Goal: Task Accomplishment & Management: Manage account settings

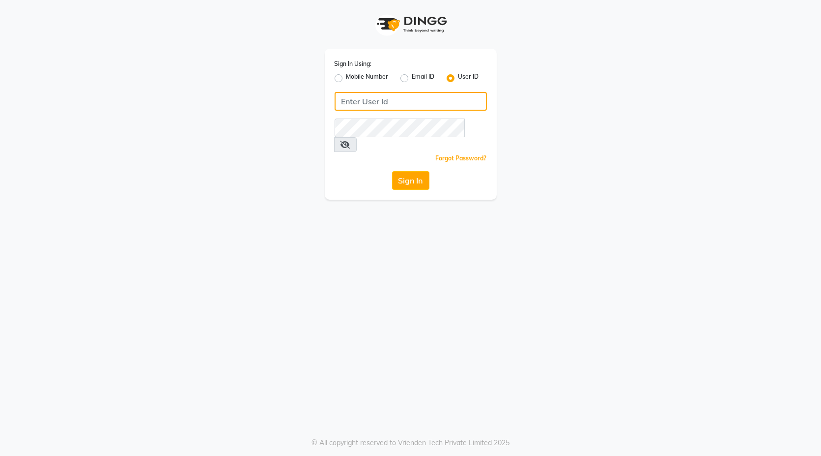
click at [398, 99] on input "Username" at bounding box center [411, 101] width 152 height 19
type input "blackexpress"
click at [410, 171] on button "Sign In" at bounding box center [410, 180] width 37 height 19
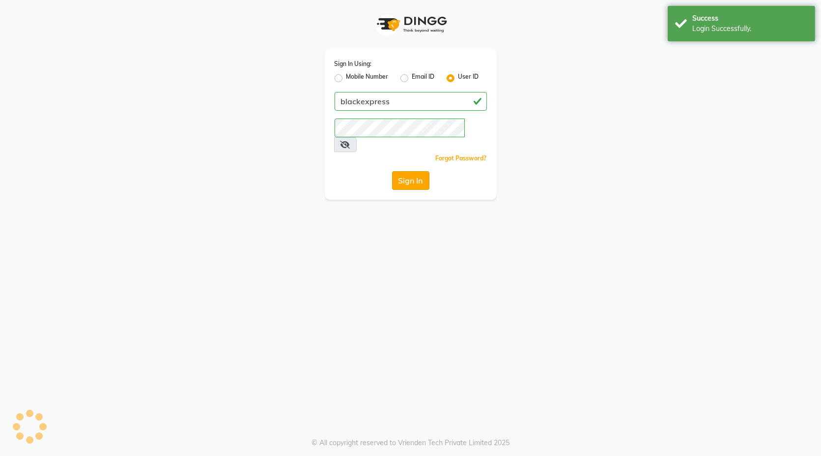
select select "7082"
select select "service"
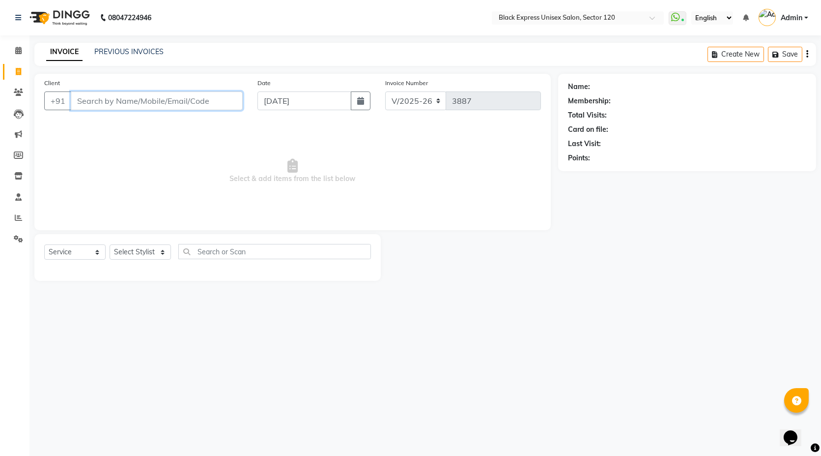
click at [174, 102] on input "Client" at bounding box center [157, 100] width 172 height 19
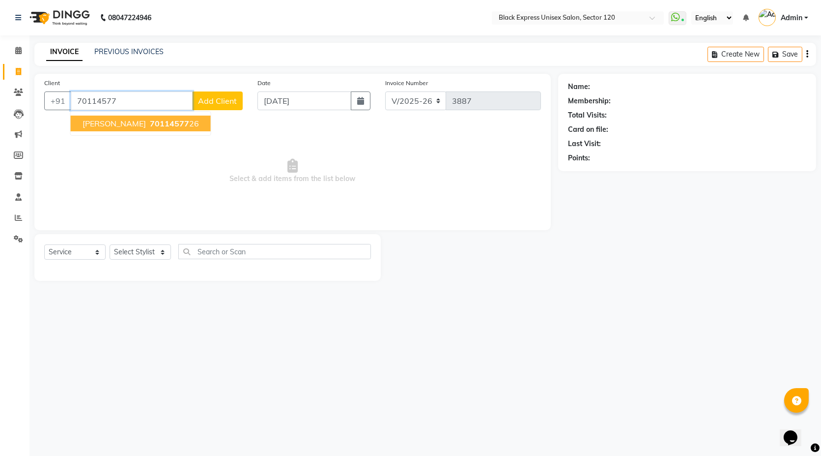
click at [150, 123] on span "70114577" at bounding box center [169, 123] width 39 height 10
type input "7011457726"
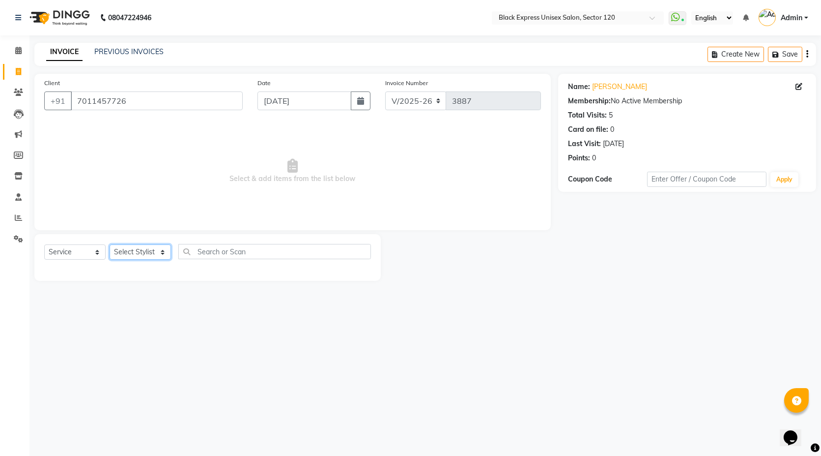
click at [138, 259] on select "Select Stylist AMAN ASIF DEEPA FAISAL Manager RAHUL RAJVEER SHAFI SIRAJ SIVI" at bounding box center [140, 251] width 61 height 15
select select "61297"
click at [110, 244] on select "Select Stylist AMAN ASIF DEEPA FAISAL Manager RAHUL RAJVEER SHAFI SIRAJ SIVI" at bounding box center [140, 251] width 61 height 15
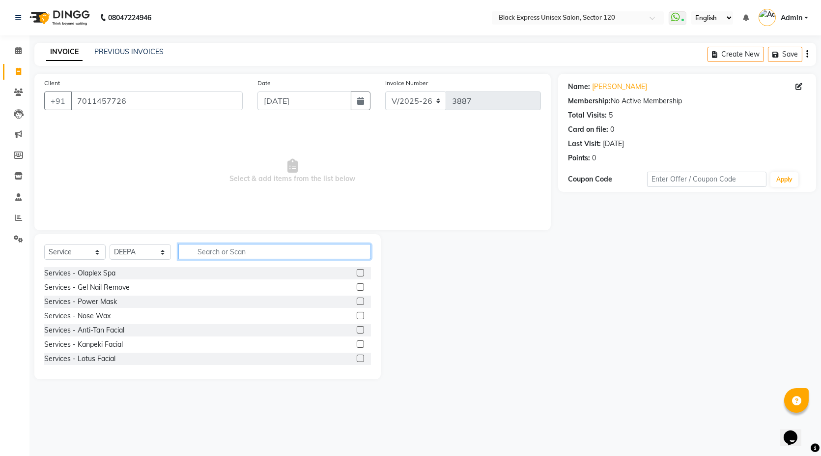
click at [221, 250] on input "text" at bounding box center [274, 251] width 193 height 15
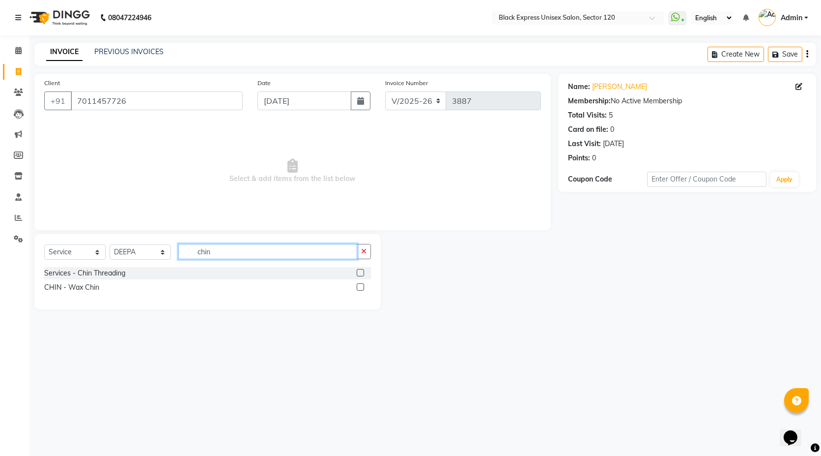
type input "chin"
click at [359, 287] on label at bounding box center [360, 286] width 7 height 7
click at [359, 287] on input "checkbox" at bounding box center [360, 287] width 6 height 6
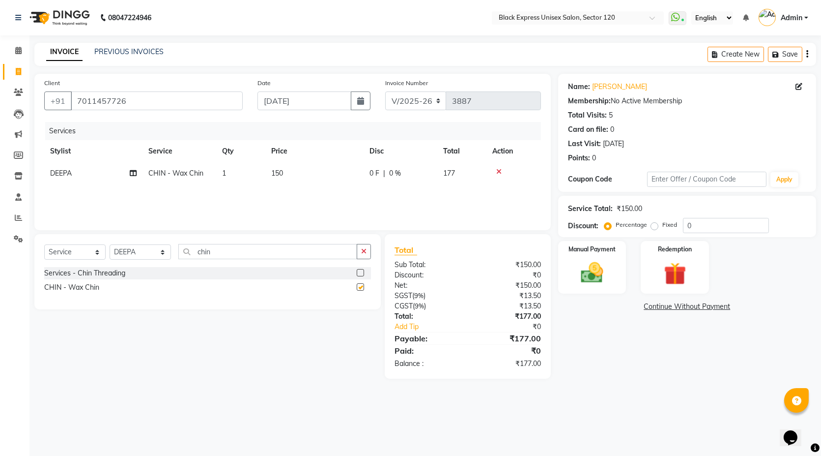
checkbox input "false"
click at [250, 246] on input "chin" at bounding box center [267, 251] width 179 height 15
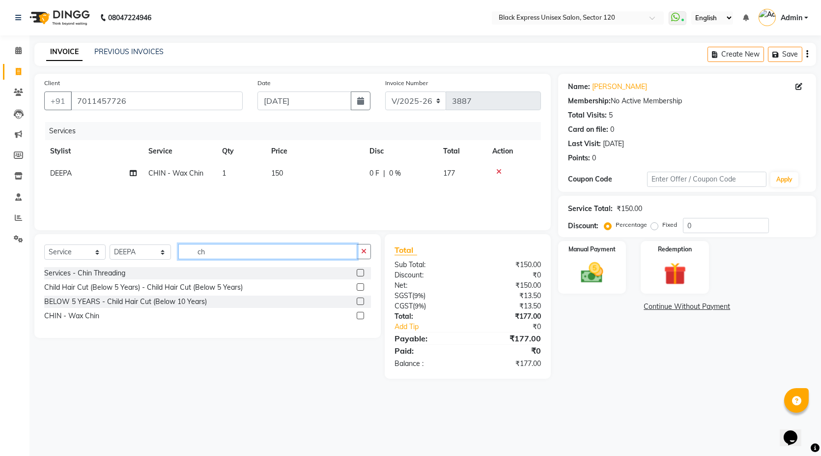
type input "c"
type input "upper"
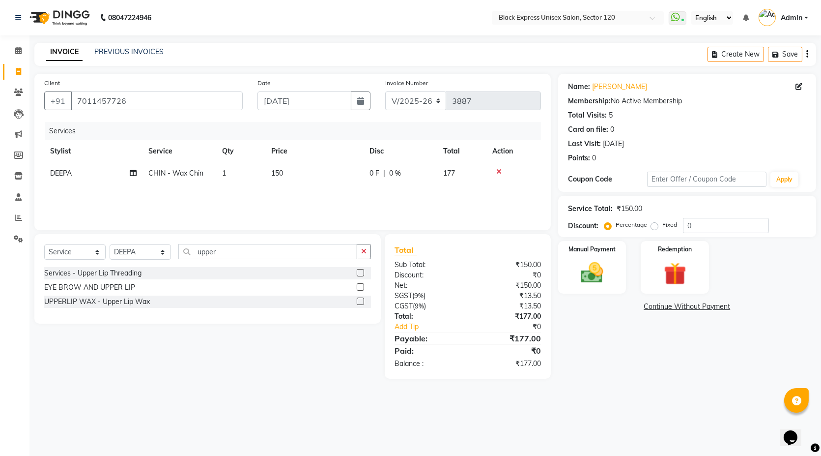
click at [360, 274] on label at bounding box center [360, 272] width 7 height 7
click at [360, 274] on input "checkbox" at bounding box center [360, 273] width 6 height 6
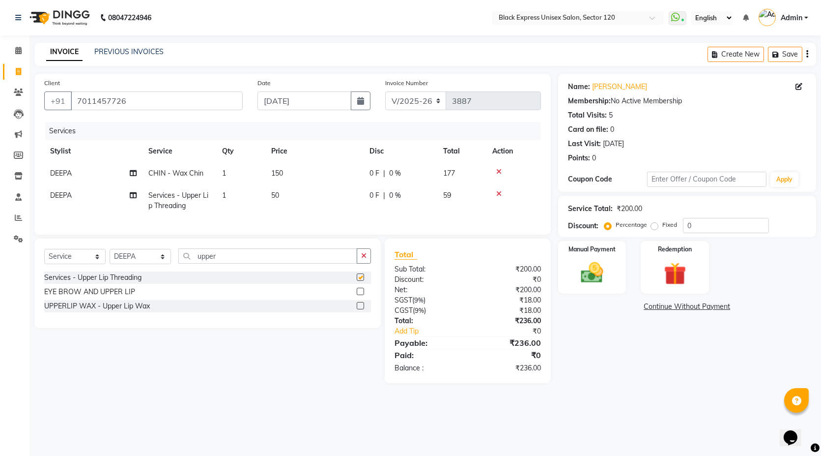
checkbox input "false"
drag, startPoint x: 612, startPoint y: 267, endPoint x: 620, endPoint y: 264, distance: 8.6
click at [615, 267] on div "Manual Payment" at bounding box center [592, 267] width 71 height 55
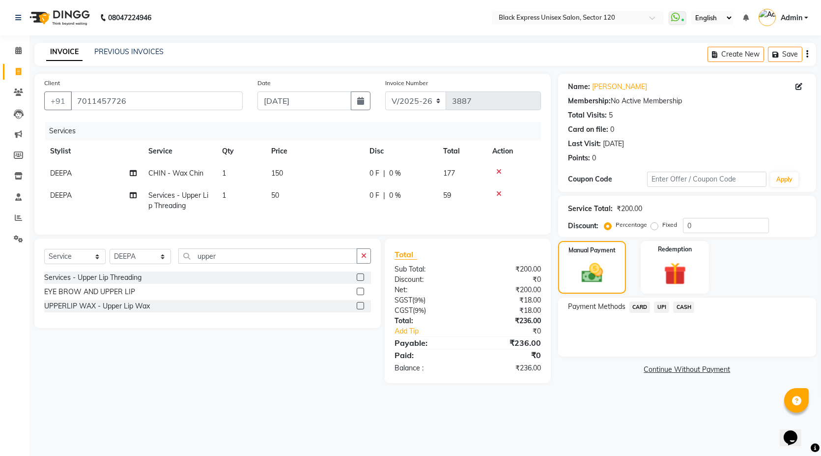
click at [681, 308] on span "CASH" at bounding box center [683, 306] width 21 height 11
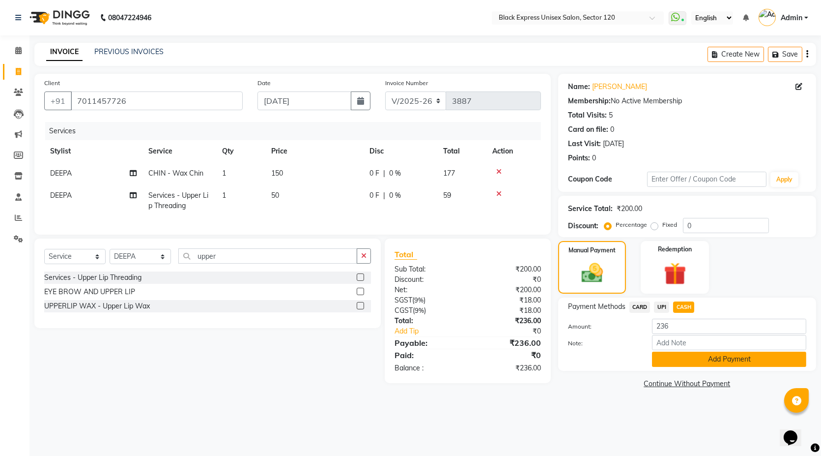
click at [682, 359] on button "Add Payment" at bounding box center [729, 358] width 154 height 15
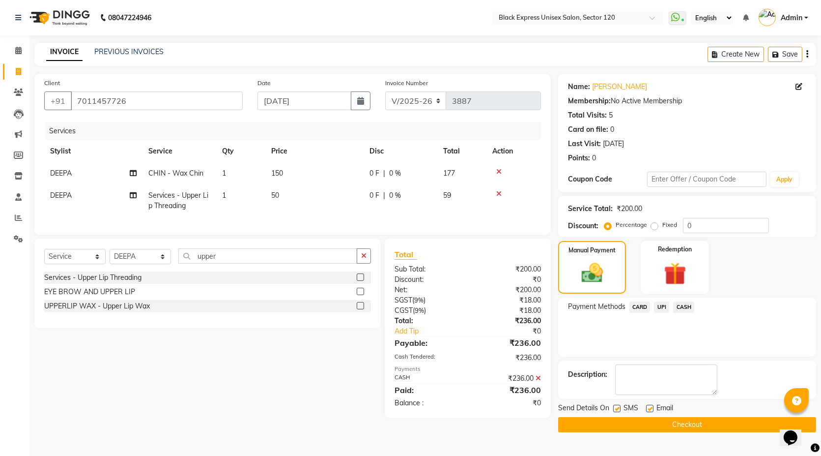
click at [648, 426] on button "Checkout" at bounding box center [687, 424] width 258 height 15
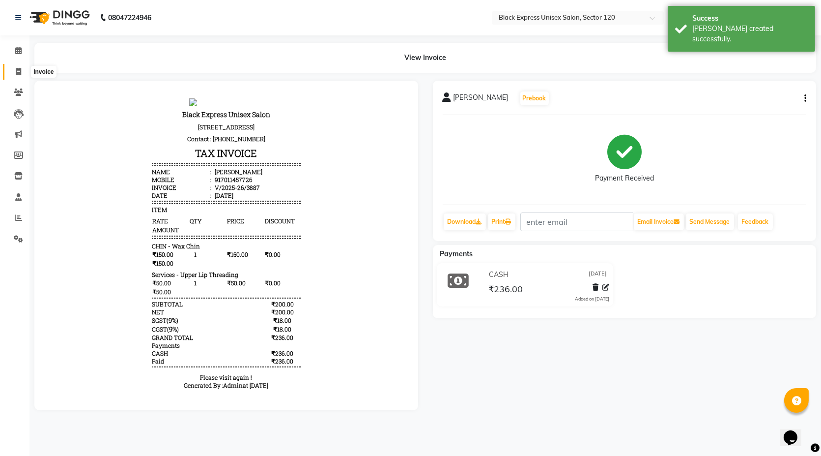
click at [16, 68] on icon at bounding box center [18, 71] width 5 height 7
select select "service"
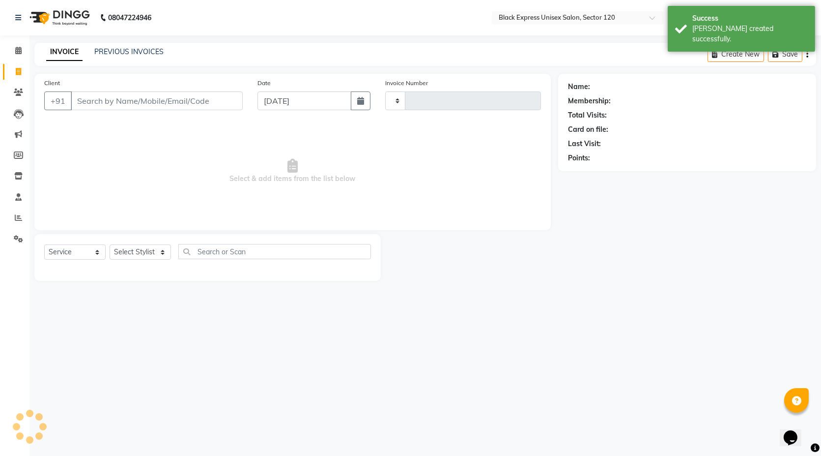
type input "3888"
select select "7082"
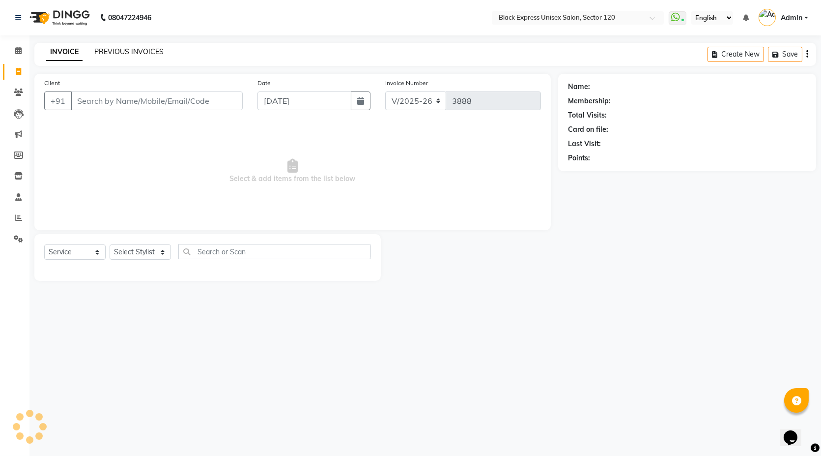
click at [129, 53] on link "PREVIOUS INVOICES" at bounding box center [128, 51] width 69 height 9
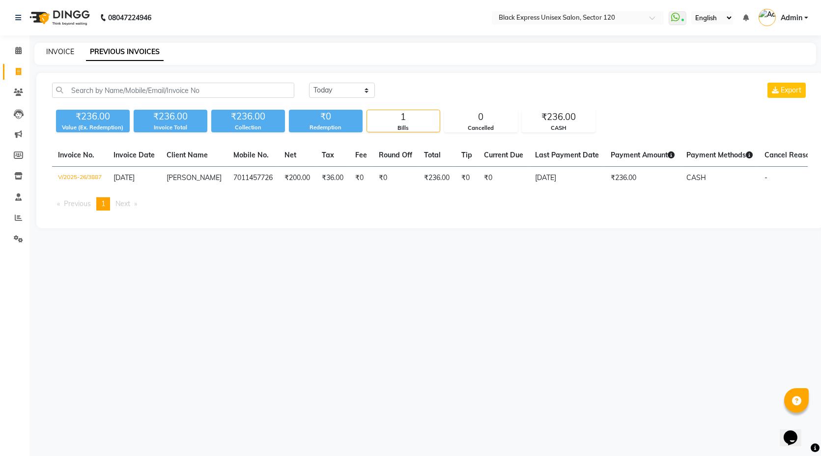
click at [68, 51] on link "INVOICE" at bounding box center [60, 51] width 28 height 9
select select "7082"
select select "service"
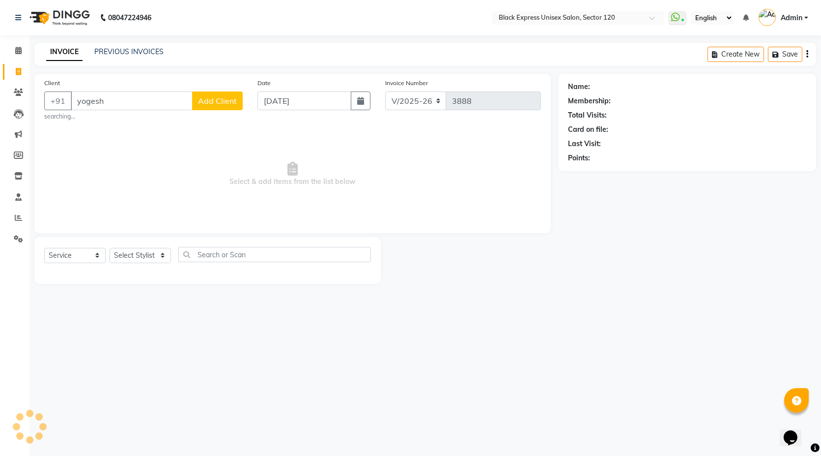
click at [153, 110] on input "yogesh" at bounding box center [132, 100] width 122 height 19
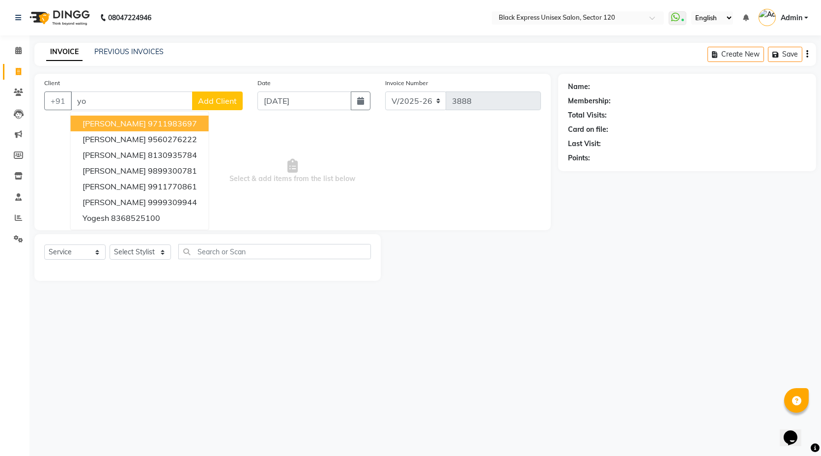
type input "y"
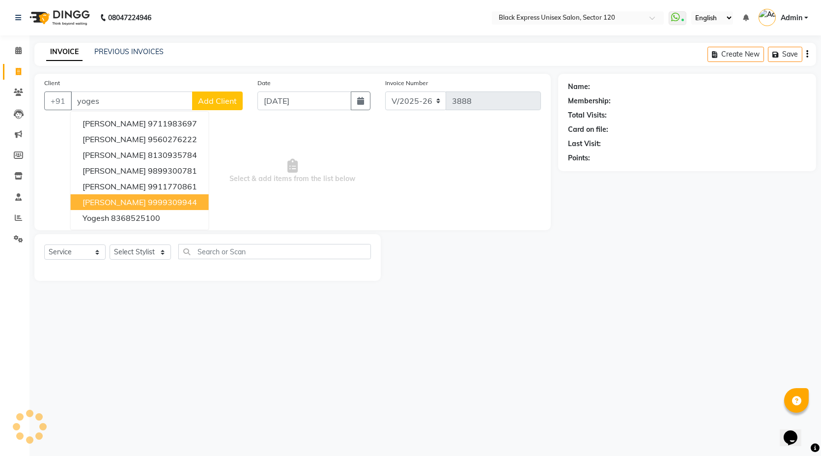
click at [114, 205] on span "[PERSON_NAME]" at bounding box center [114, 202] width 63 height 10
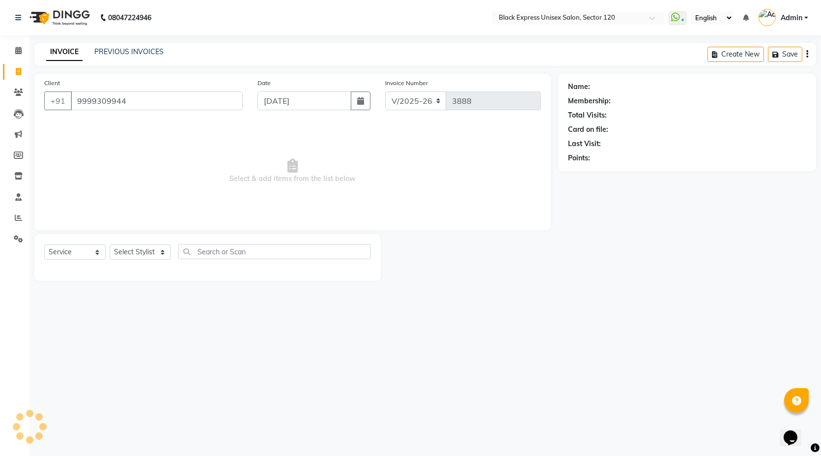
type input "9999309944"
click at [145, 253] on select "Select Stylist AMAN ASIF DEEPA FAISAL Manager RAHUL RAJVEER SHAFI SIRAJ SIVI" at bounding box center [140, 251] width 61 height 15
select select "58974"
click at [110, 244] on select "Select Stylist AMAN ASIF DEEPA FAISAL Manager RAHUL RAJVEER SHAFI SIRAJ SIVI" at bounding box center [140, 251] width 61 height 15
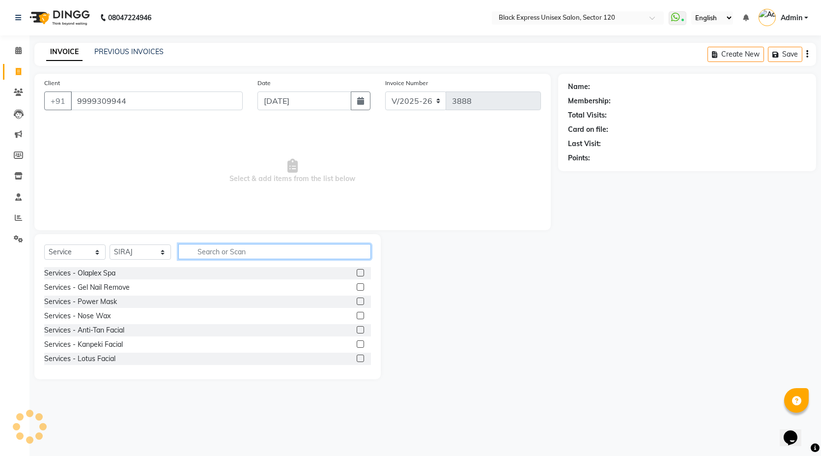
click at [220, 253] on input "text" at bounding box center [274, 251] width 193 height 15
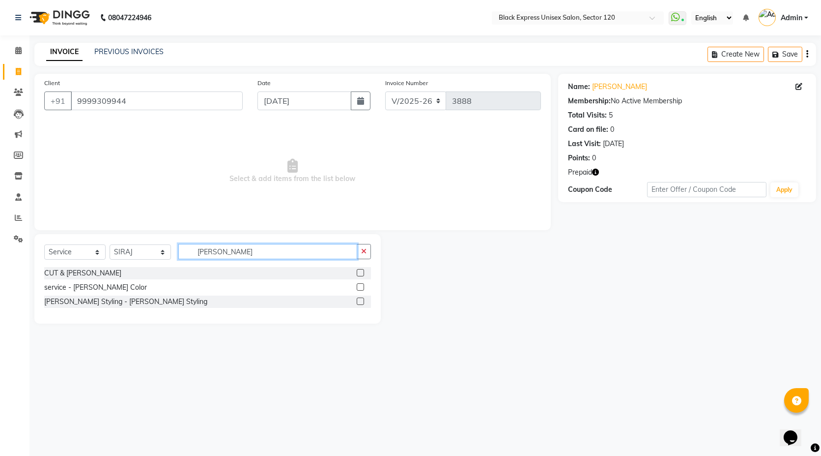
click at [209, 256] on input "beard" at bounding box center [267, 251] width 179 height 15
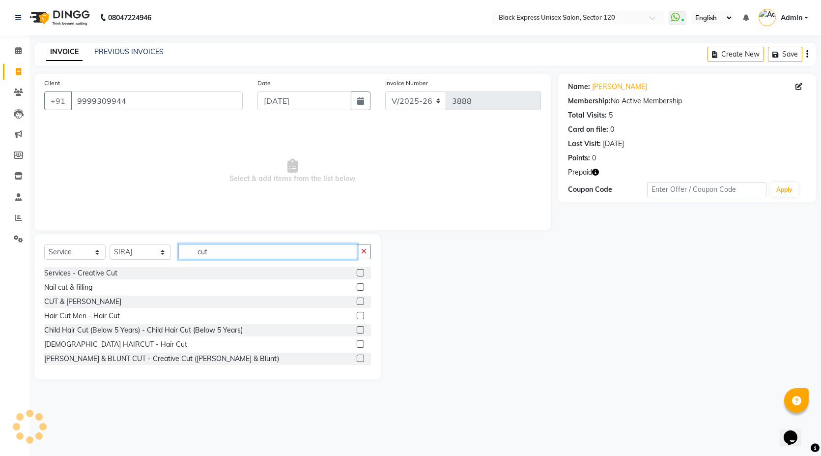
type input "cut"
click at [357, 300] on label at bounding box center [360, 300] width 7 height 7
click at [357, 300] on input "checkbox" at bounding box center [360, 301] width 6 height 6
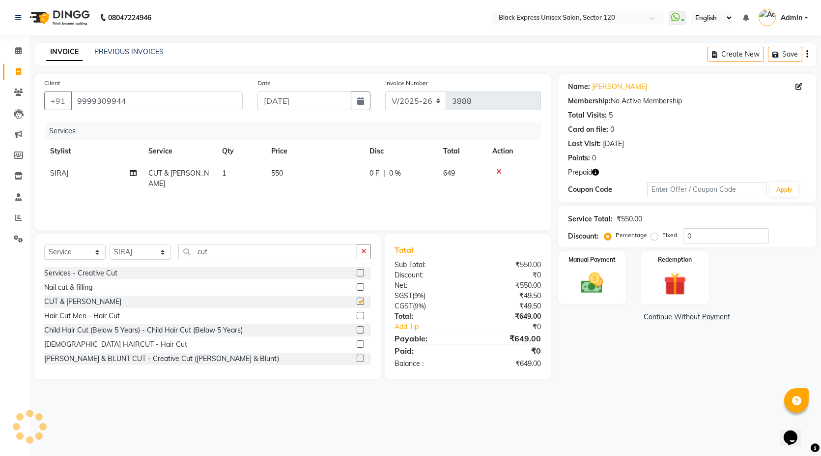
checkbox input "false"
click at [596, 169] on icon "button" at bounding box center [595, 172] width 7 height 7
drag, startPoint x: 672, startPoint y: 138, endPoint x: 678, endPoint y: 162, distance: 24.8
click at [672, 142] on div "Last Visit: 20-08-2025" at bounding box center [687, 144] width 238 height 10
drag, startPoint x: 699, startPoint y: 277, endPoint x: 682, endPoint y: 294, distance: 24.3
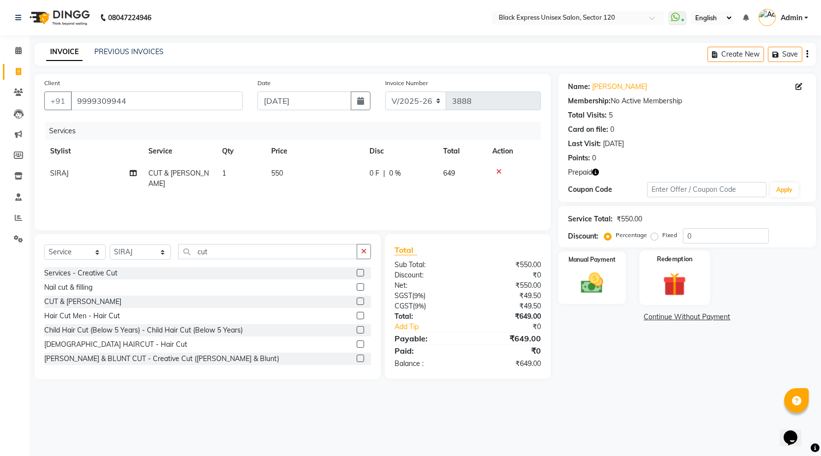
click at [698, 278] on div "Redemption" at bounding box center [675, 277] width 71 height 55
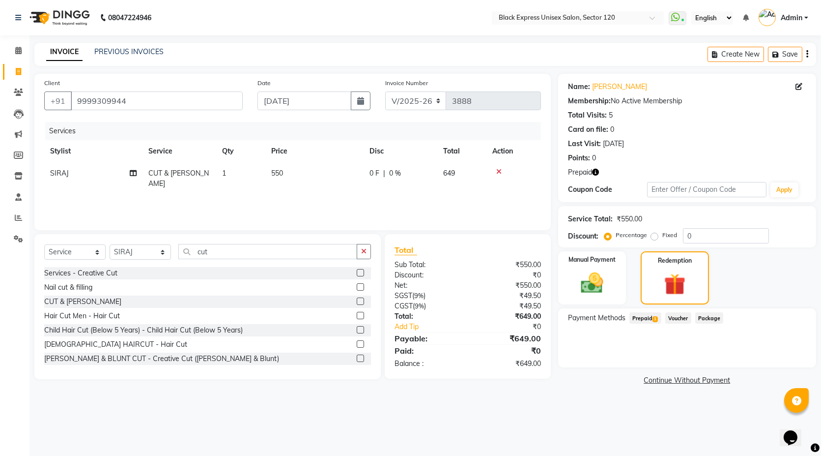
drag, startPoint x: 654, startPoint y: 316, endPoint x: 699, endPoint y: 317, distance: 44.8
click at [655, 316] on span "1" at bounding box center [655, 319] width 5 height 6
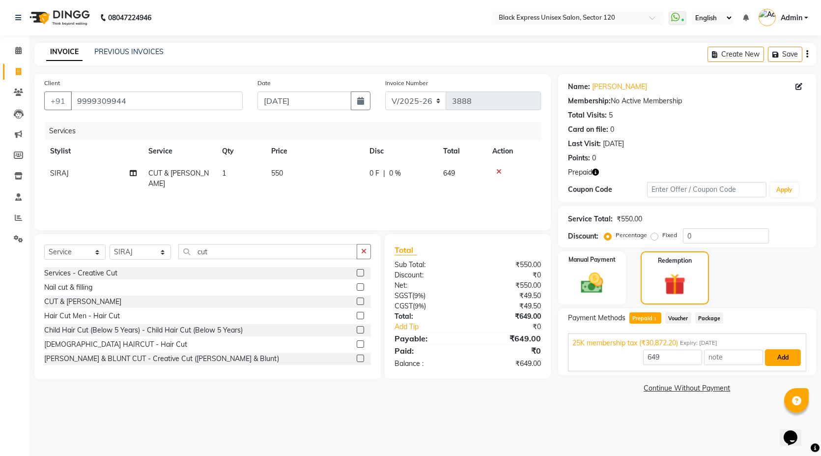
click at [785, 359] on button "Add" at bounding box center [783, 357] width 36 height 17
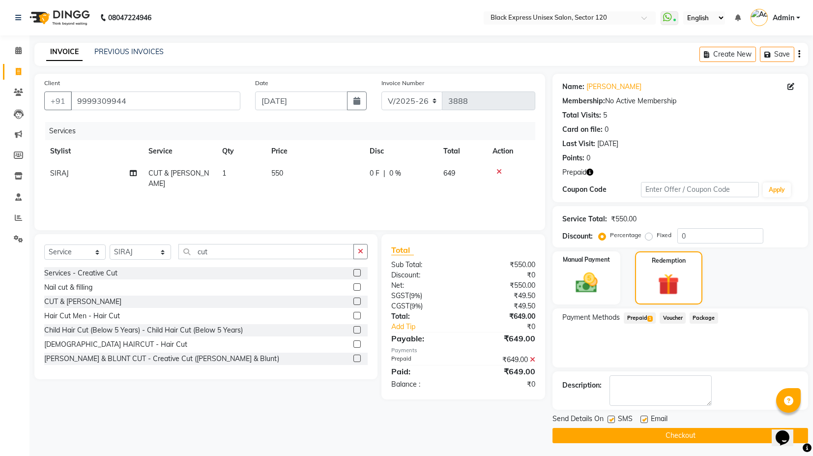
scroll to position [0, 0]
click at [611, 418] on label at bounding box center [611, 418] width 7 height 7
click at [611, 418] on input "checkbox" at bounding box center [611, 419] width 6 height 6
checkbox input "false"
drag, startPoint x: 641, startPoint y: 416, endPoint x: 643, endPoint y: 423, distance: 7.3
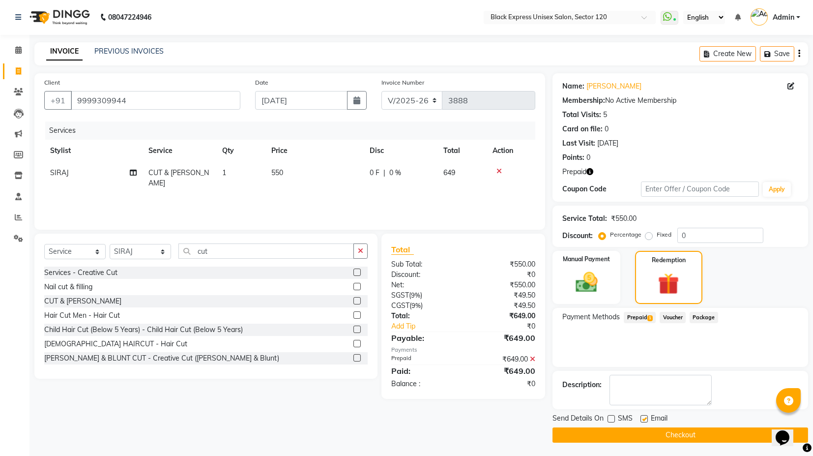
click at [641, 416] on label at bounding box center [644, 418] width 7 height 7
click at [641, 416] on input "checkbox" at bounding box center [644, 419] width 6 height 6
checkbox input "false"
click at [644, 435] on button "Checkout" at bounding box center [681, 434] width 256 height 15
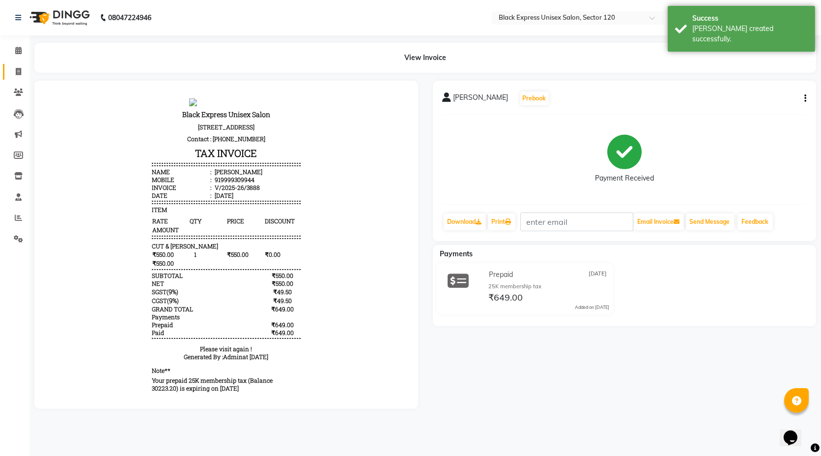
click at [21, 65] on link "Invoice" at bounding box center [15, 72] width 24 height 16
select select "7082"
select select "service"
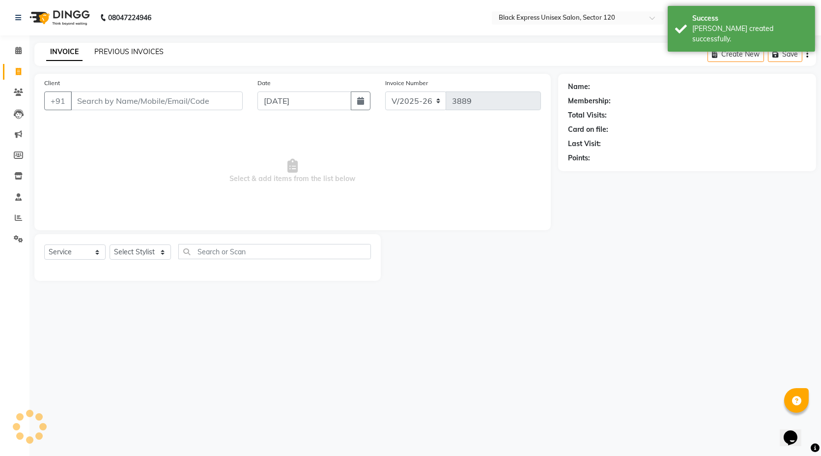
click at [109, 55] on link "PREVIOUS INVOICES" at bounding box center [128, 51] width 69 height 9
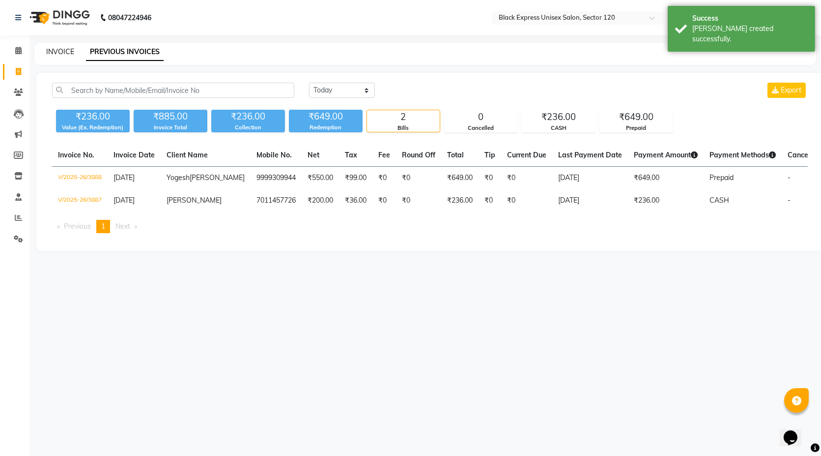
click at [55, 53] on link "INVOICE" at bounding box center [60, 51] width 28 height 9
select select "7082"
select select "service"
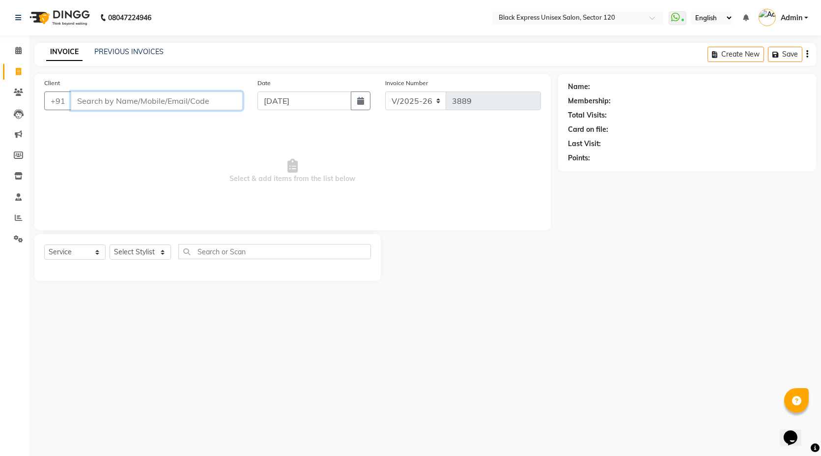
click at [142, 98] on input "Client" at bounding box center [157, 100] width 172 height 19
type input "8860937810"
click at [138, 256] on select "Select Stylist AMAN ASIF DEEPA FAISAL Manager RAHUL RAJVEER SHAFI SIRAJ SIVI" at bounding box center [140, 251] width 61 height 15
select select "61297"
click at [110, 244] on select "Select Stylist AMAN ASIF DEEPA FAISAL Manager RAHUL RAJVEER SHAFI SIRAJ SIVI" at bounding box center [140, 251] width 61 height 15
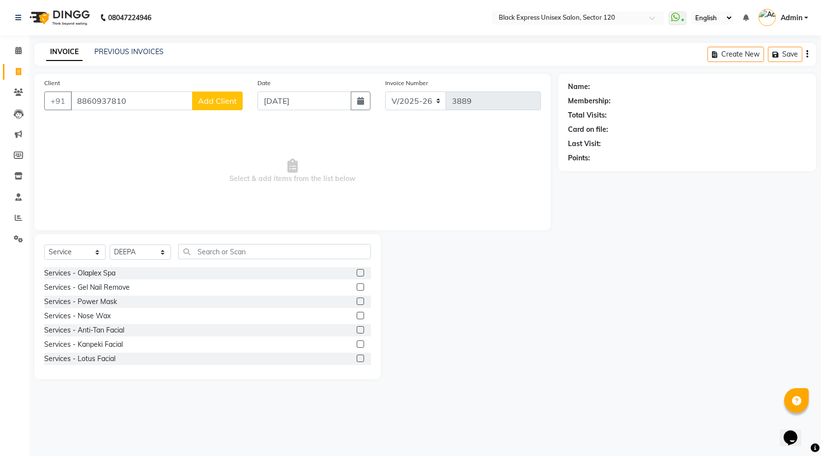
click at [228, 239] on div "Select Service Product Membership Package Voucher Prepaid Gift Card Select Styl…" at bounding box center [207, 306] width 347 height 145
click at [223, 253] on input "text" at bounding box center [274, 251] width 193 height 15
type input "d"
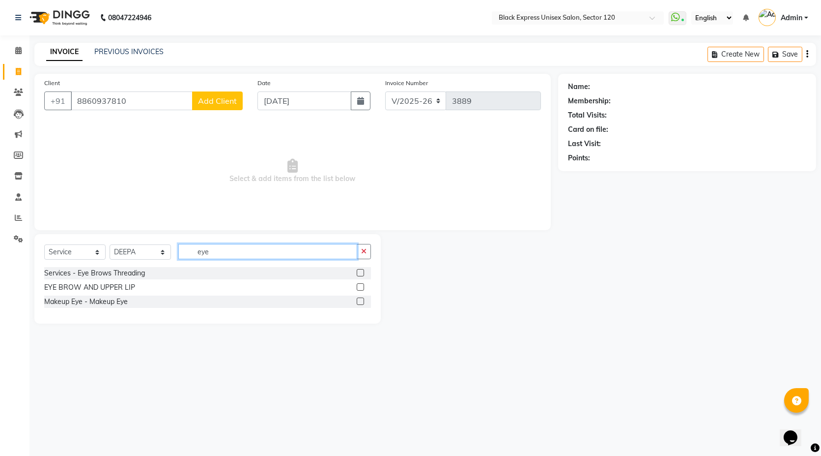
type input "eye"
click at [359, 273] on label at bounding box center [360, 272] width 7 height 7
click at [359, 273] on input "checkbox" at bounding box center [360, 273] width 6 height 6
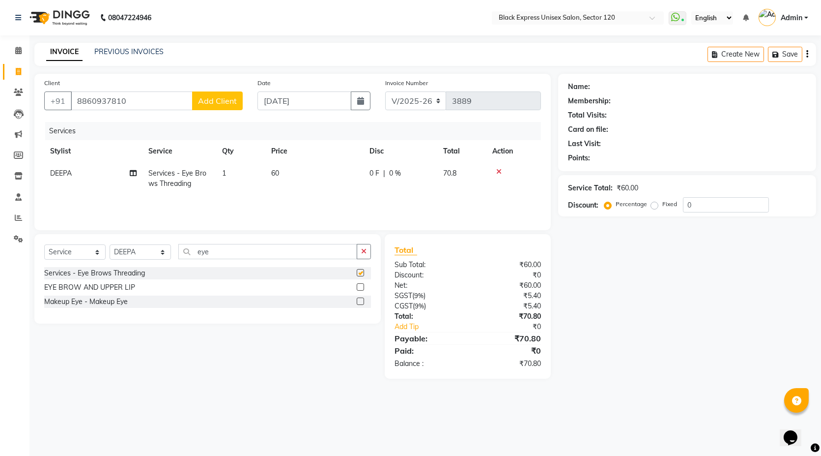
checkbox input "false"
click at [127, 99] on input "8860937810" at bounding box center [132, 100] width 122 height 19
click at [128, 102] on input "Client" at bounding box center [157, 100] width 172 height 19
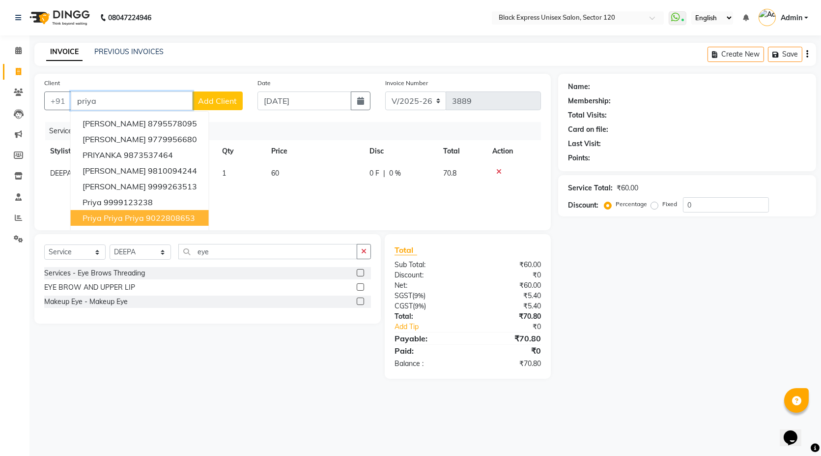
click at [180, 218] on ngb-highlight "9022808653" at bounding box center [170, 218] width 49 height 10
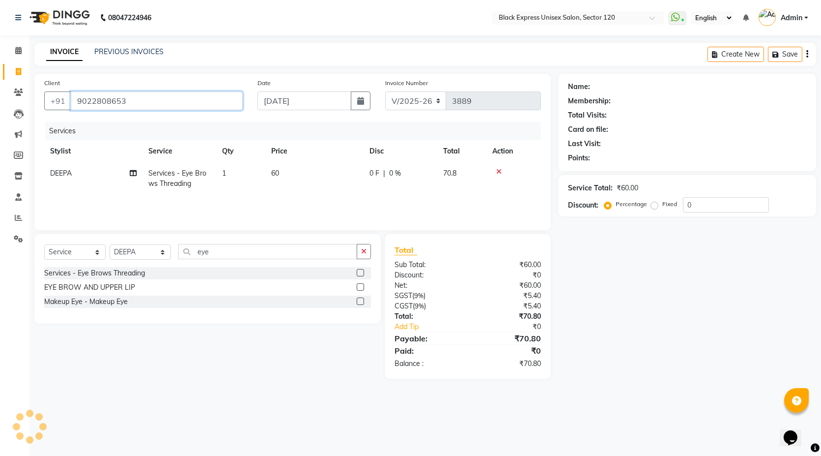
type input "9022808653"
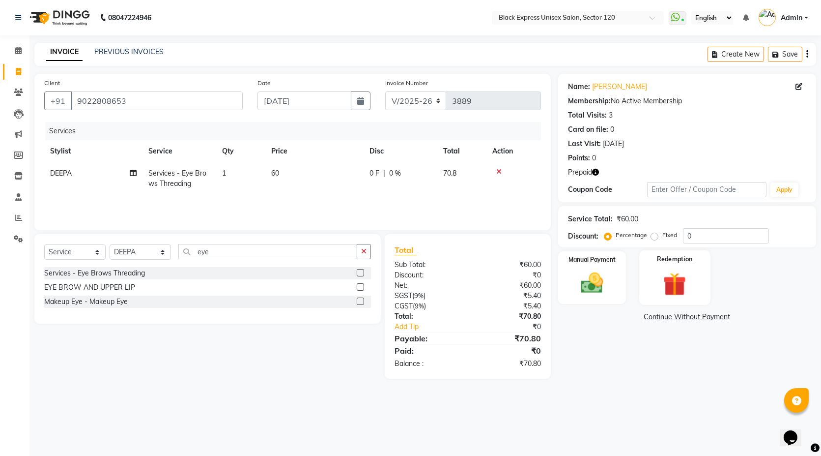
drag, startPoint x: 656, startPoint y: 267, endPoint x: 655, endPoint y: 302, distance: 34.4
click at [656, 269] on div "Redemption" at bounding box center [675, 277] width 71 height 55
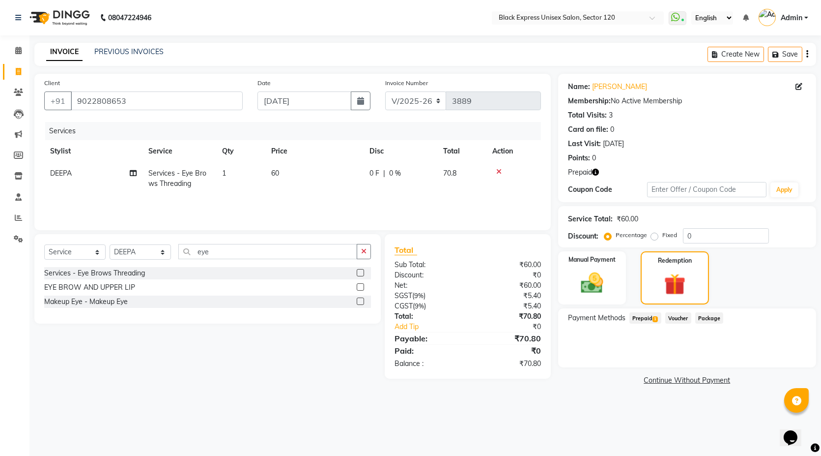
click at [645, 319] on span "Prepaid 1" at bounding box center [646, 317] width 32 height 11
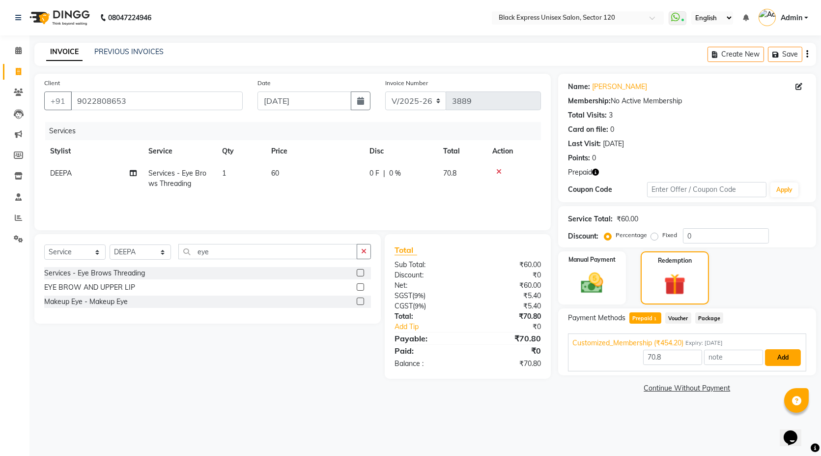
click at [779, 354] on button "Add" at bounding box center [783, 357] width 36 height 17
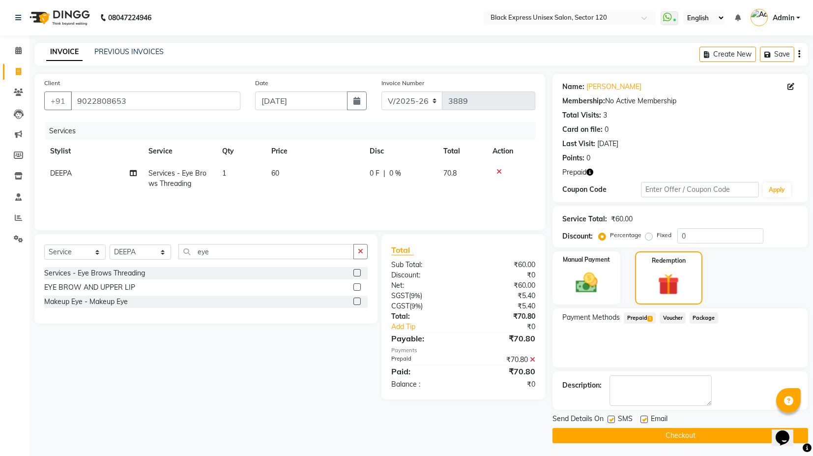
scroll to position [0, 0]
click at [611, 415] on label at bounding box center [611, 418] width 7 height 7
click at [611, 416] on input "checkbox" at bounding box center [611, 419] width 6 height 6
checkbox input "false"
click at [645, 415] on label at bounding box center [644, 418] width 7 height 7
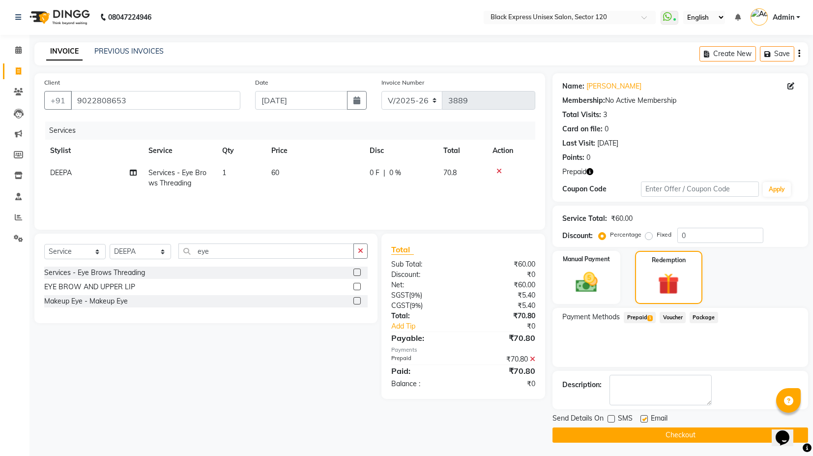
click at [645, 416] on input "checkbox" at bounding box center [644, 419] width 6 height 6
checkbox input "false"
click at [645, 437] on button "Checkout" at bounding box center [681, 434] width 256 height 15
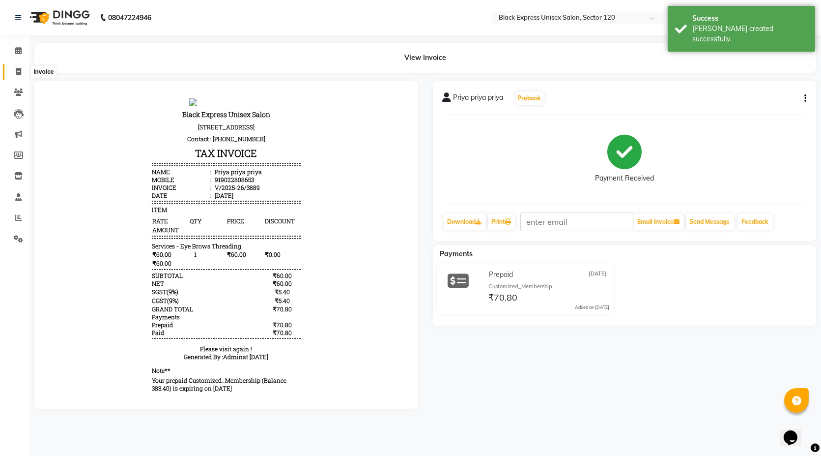
click at [10, 71] on span at bounding box center [18, 71] width 17 height 11
select select "service"
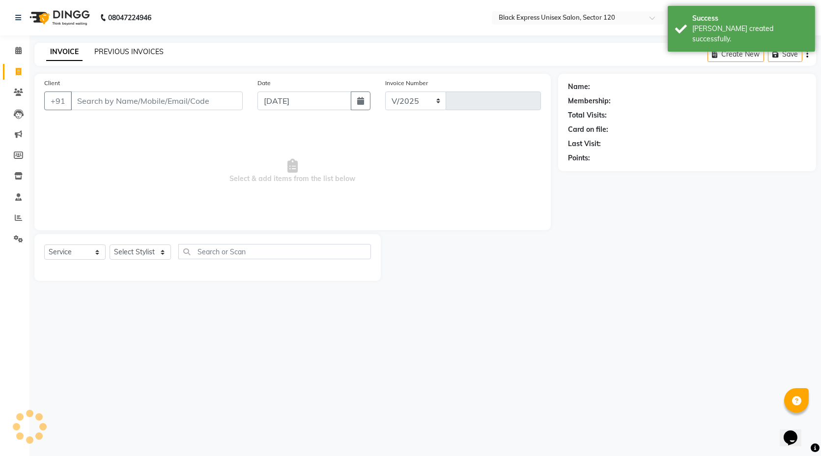
select select "7082"
type input "3890"
click at [138, 48] on link "PREVIOUS INVOICES" at bounding box center [128, 51] width 69 height 9
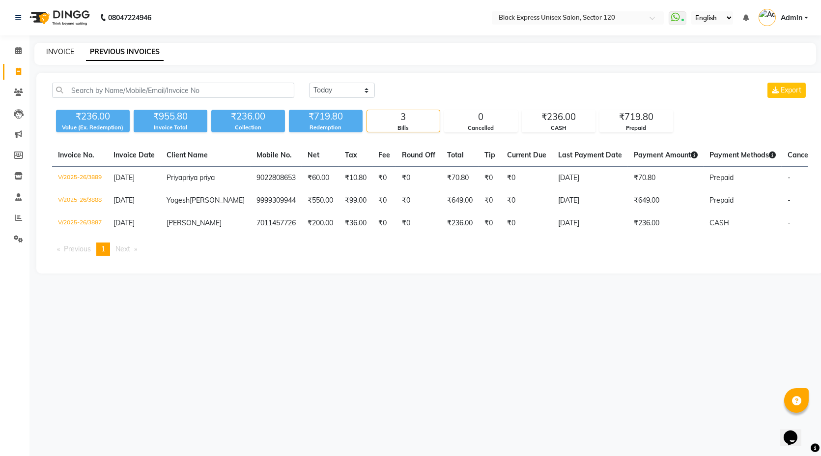
click at [59, 52] on link "INVOICE" at bounding box center [60, 51] width 28 height 9
select select "7082"
select select "service"
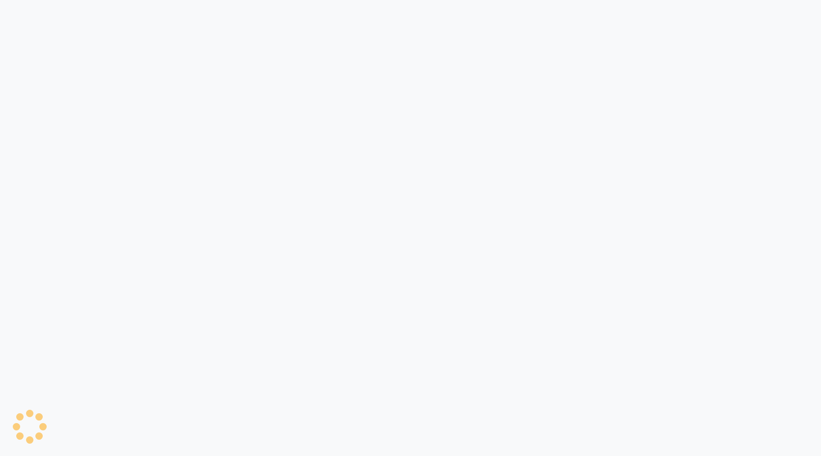
select select "service"
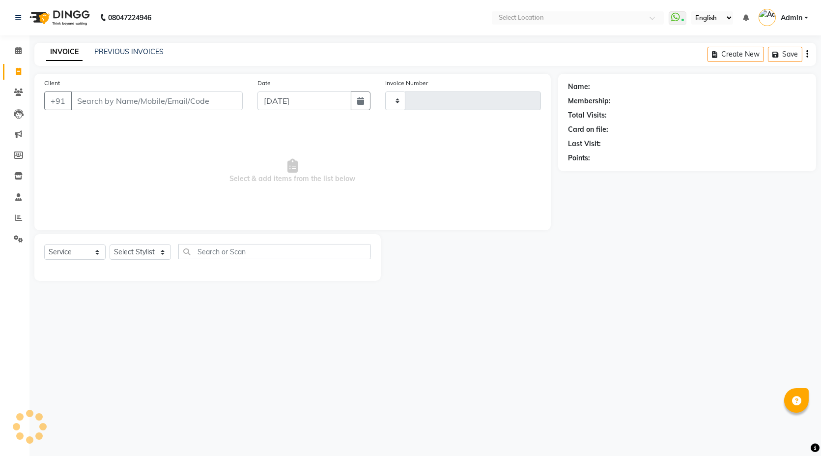
type input "3889"
select select "7082"
click at [16, 149] on link "Members" at bounding box center [15, 155] width 24 height 16
select select
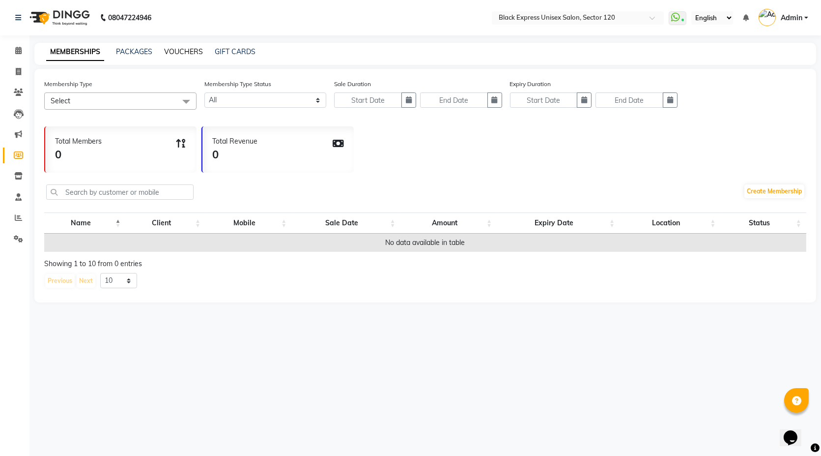
click at [182, 55] on link "VOUCHERS" at bounding box center [183, 51] width 39 height 9
select select
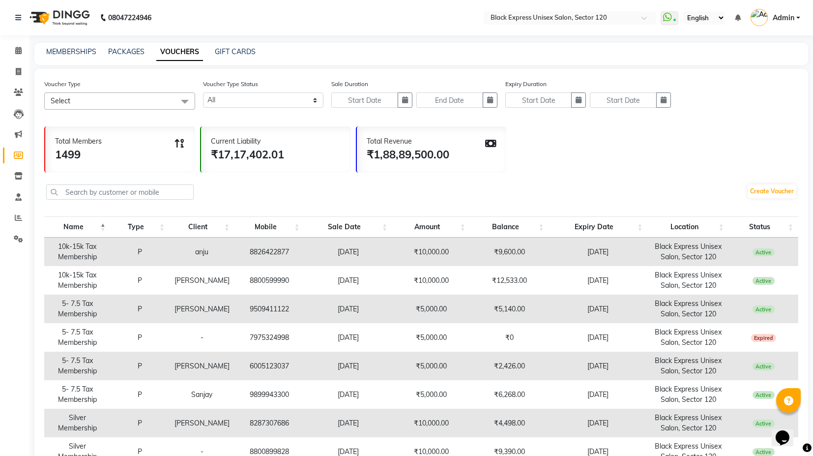
click at [153, 102] on span "Select" at bounding box center [119, 100] width 151 height 17
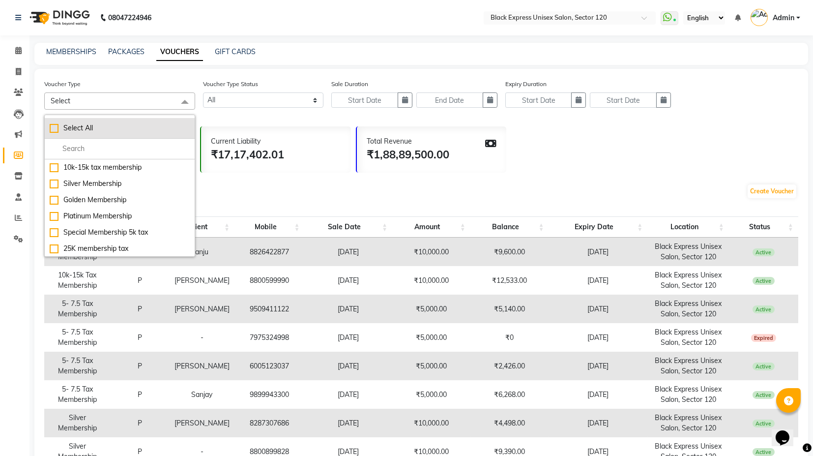
click at [140, 125] on div "Select All" at bounding box center [120, 128] width 140 height 10
checkbox input "true"
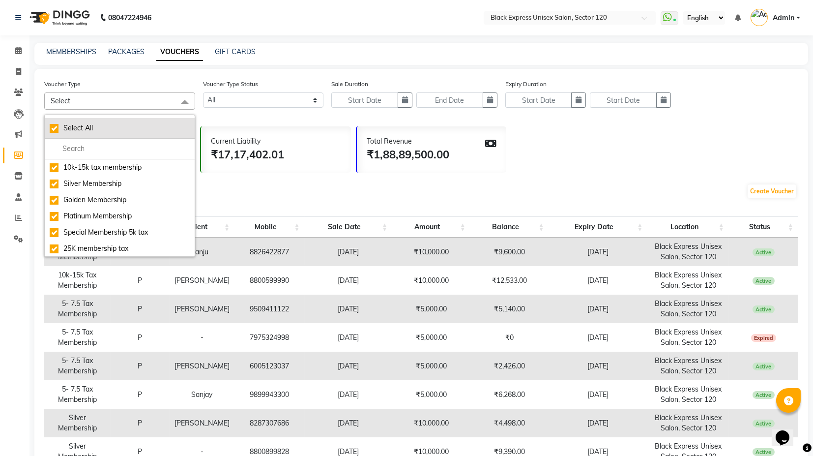
checkbox input "true"
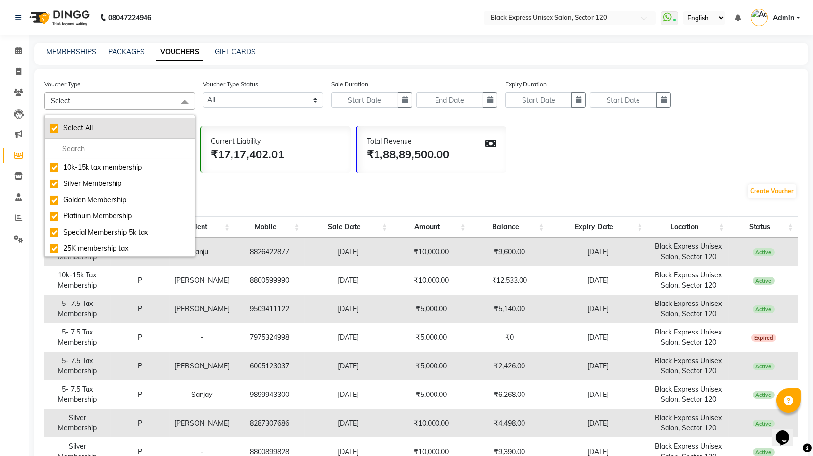
checkbox input "true"
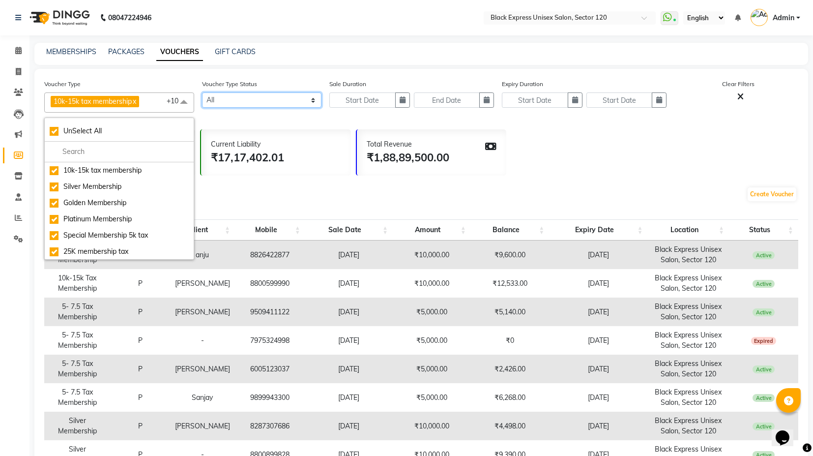
click at [234, 96] on select "Active Expired All" at bounding box center [262, 99] width 120 height 15
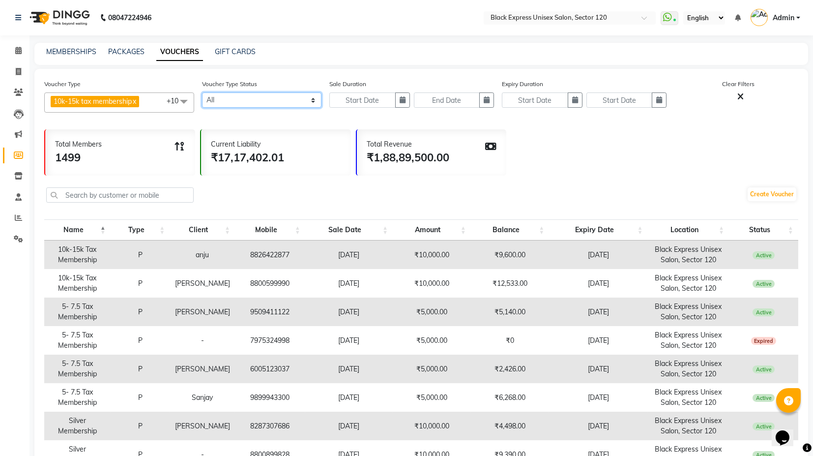
select select "true"
click at [202, 92] on select "Active Expired All" at bounding box center [262, 99] width 120 height 15
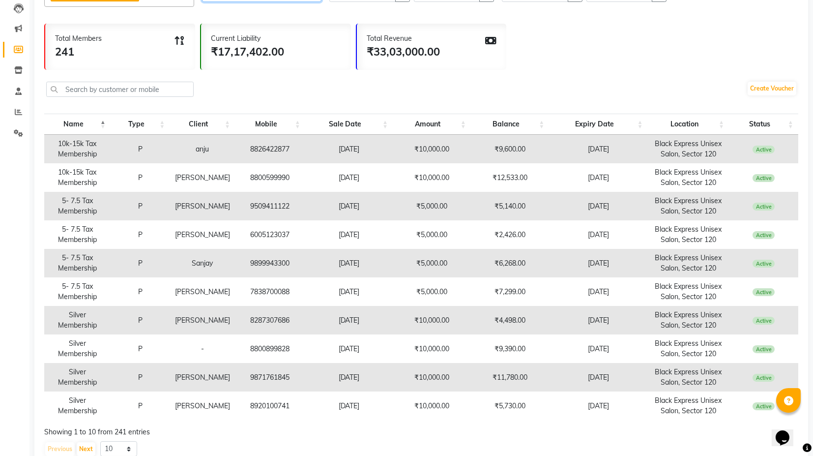
scroll to position [109, 0]
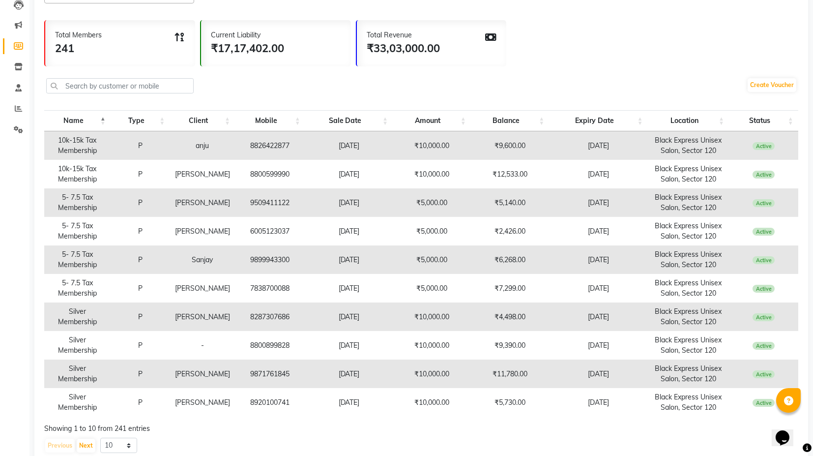
click at [466, 121] on th "Amount" at bounding box center [432, 120] width 78 height 21
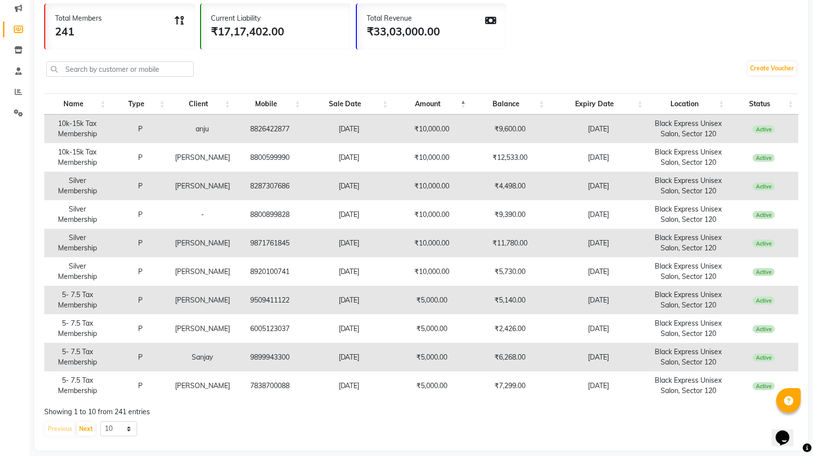
scroll to position [135, 0]
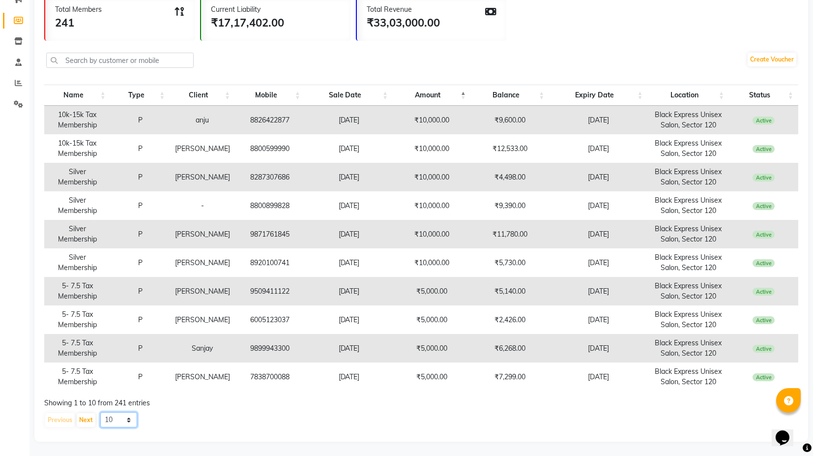
click at [128, 424] on select "10 20 50 100" at bounding box center [118, 419] width 37 height 15
click at [128, 419] on select "10 20 50 100" at bounding box center [118, 419] width 37 height 15
click at [127, 419] on select "10 20 50 100" at bounding box center [118, 419] width 37 height 15
select select "100"
click at [100, 412] on select "10 20 50 100" at bounding box center [118, 419] width 37 height 15
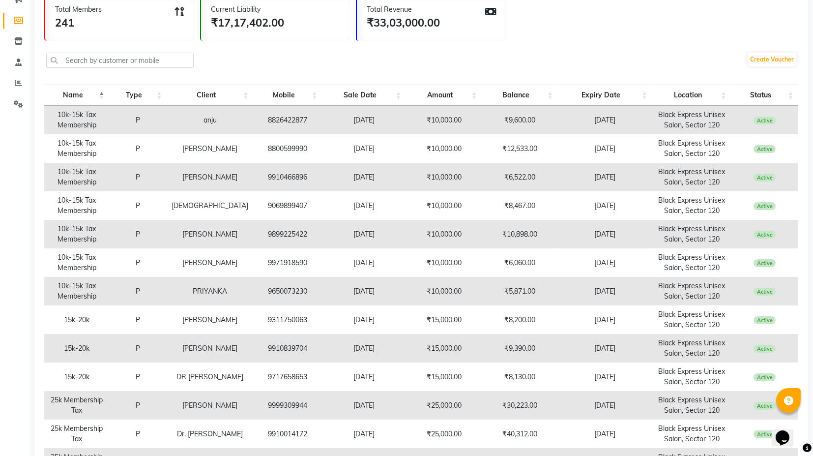
click at [465, 97] on th "Amount" at bounding box center [444, 95] width 76 height 21
click at [542, 95] on th "Balance" at bounding box center [520, 95] width 76 height 21
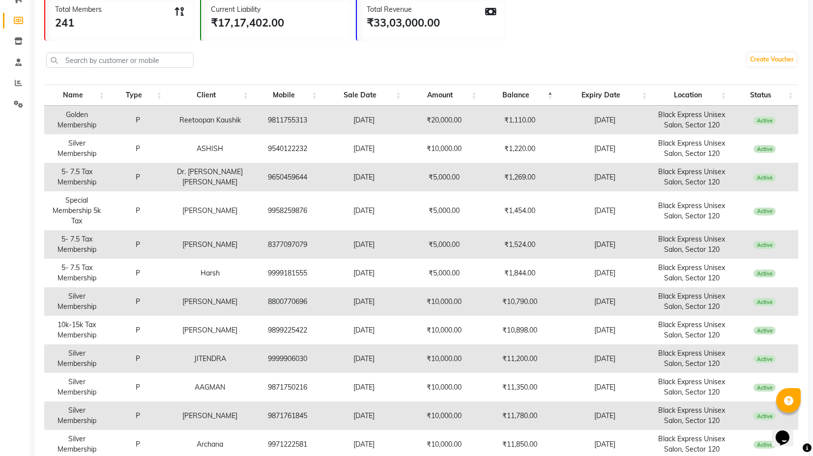
click at [542, 95] on th "Balance" at bounding box center [520, 95] width 76 height 21
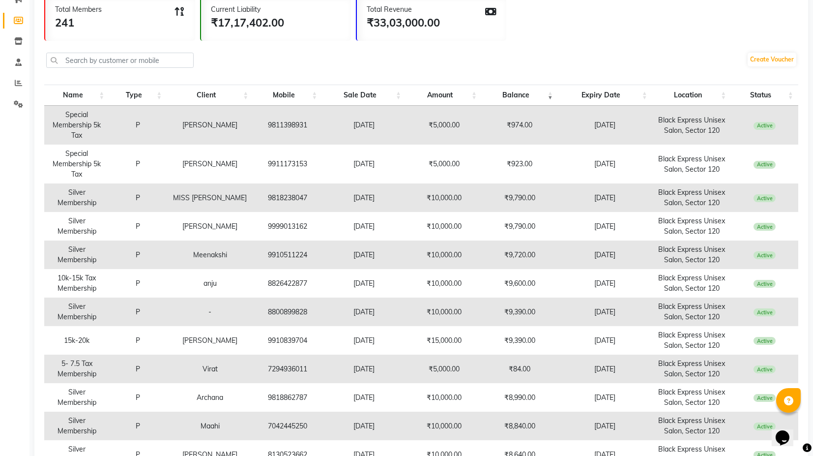
click at [542, 95] on th "Balance" at bounding box center [520, 95] width 76 height 21
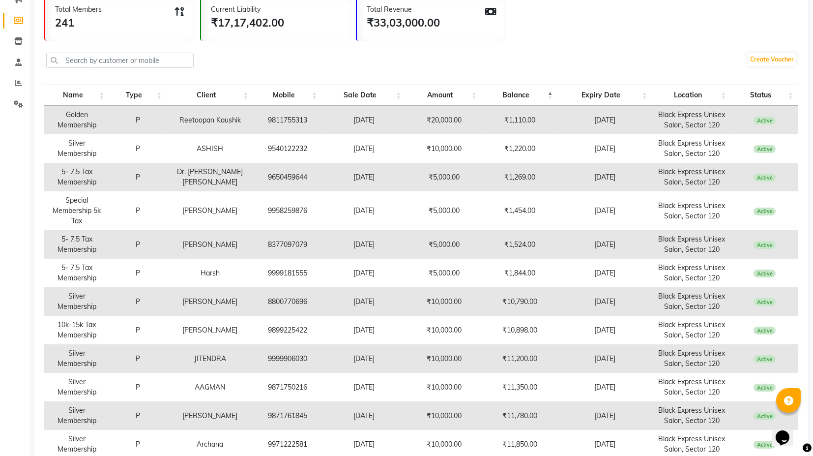
click at [542, 95] on th "Balance" at bounding box center [520, 95] width 76 height 21
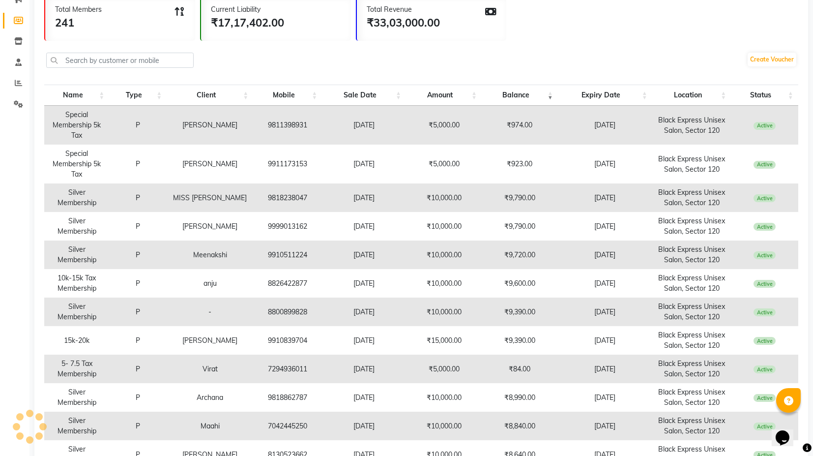
click at [542, 95] on th "Balance" at bounding box center [520, 95] width 76 height 21
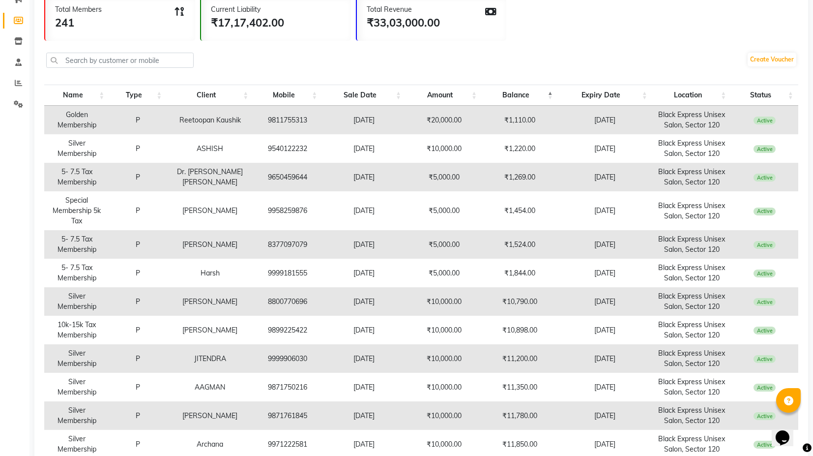
click at [542, 95] on th "Balance" at bounding box center [520, 95] width 76 height 21
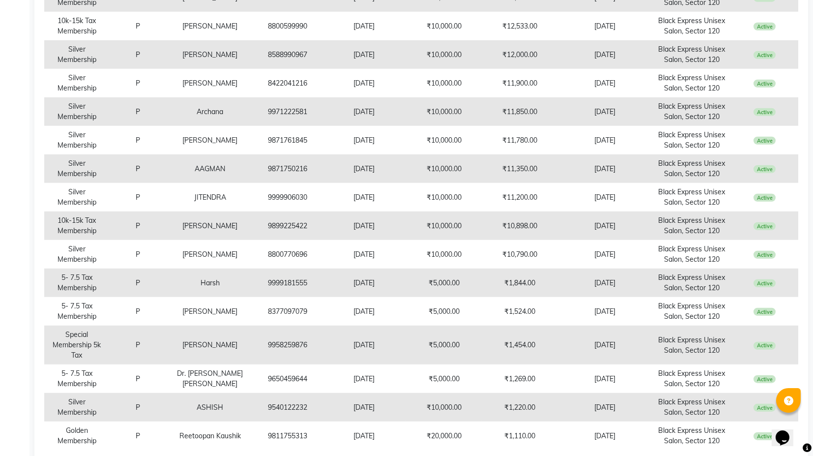
scroll to position [2783, 0]
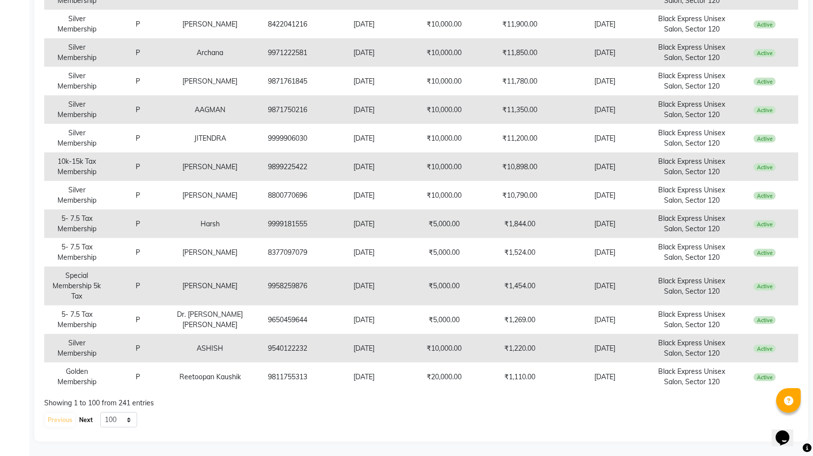
click at [91, 423] on button "Next" at bounding box center [86, 420] width 19 height 14
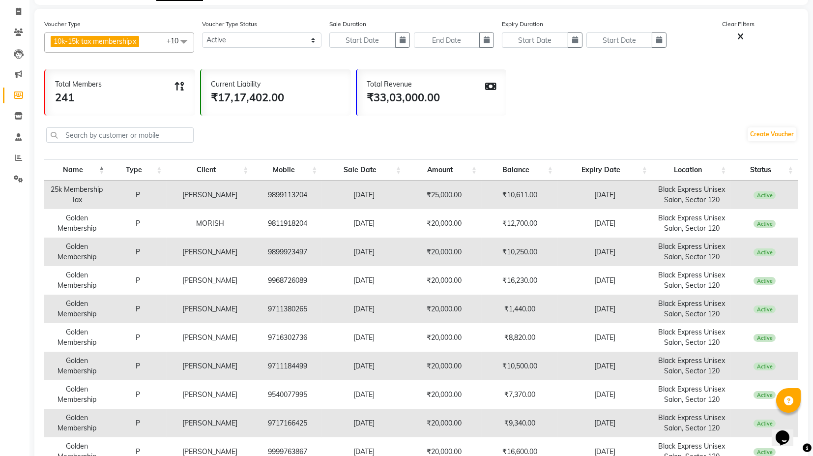
scroll to position [0, 0]
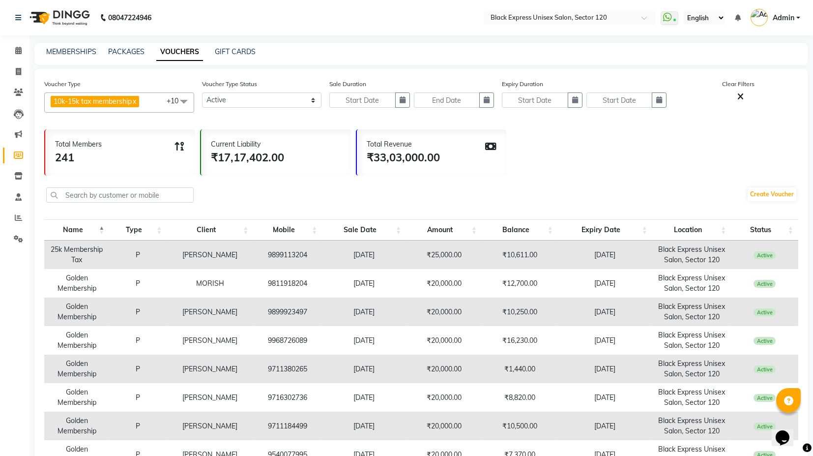
click at [539, 227] on th "Balance" at bounding box center [520, 229] width 76 height 21
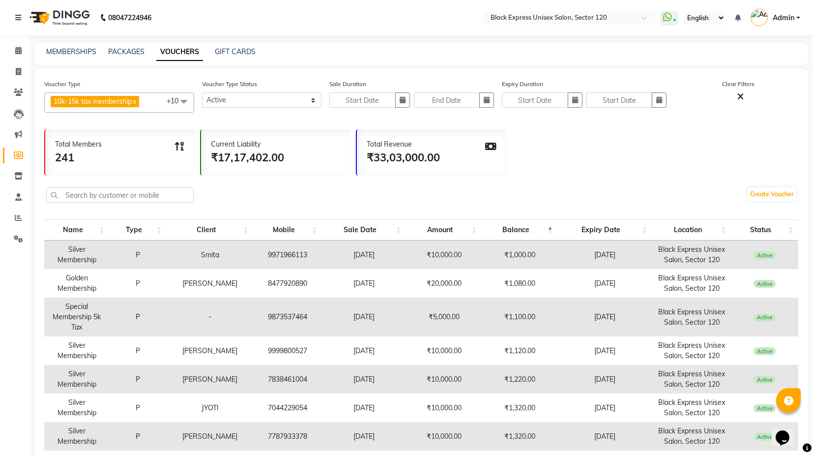
click at [539, 227] on th "Balance" at bounding box center [520, 229] width 76 height 21
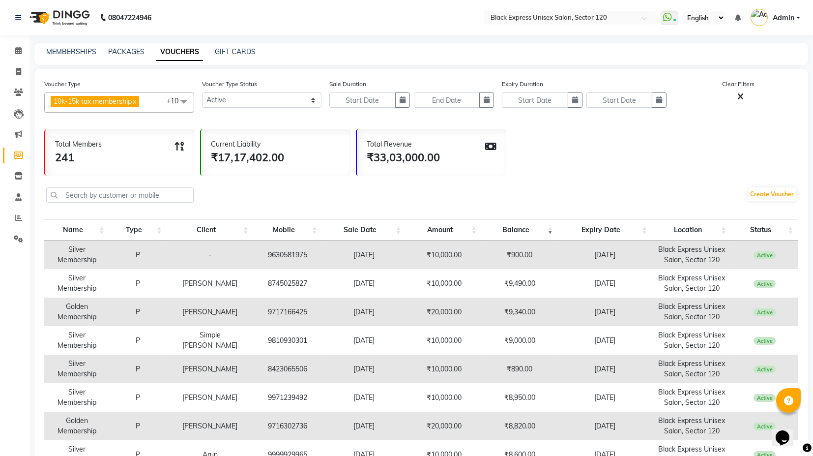
click at [542, 230] on th "Balance" at bounding box center [520, 229] width 76 height 21
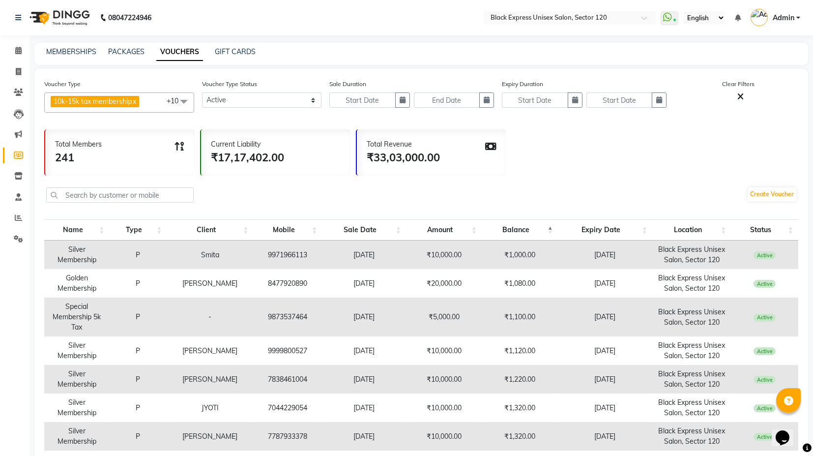
click at [542, 230] on th "Balance" at bounding box center [520, 229] width 76 height 21
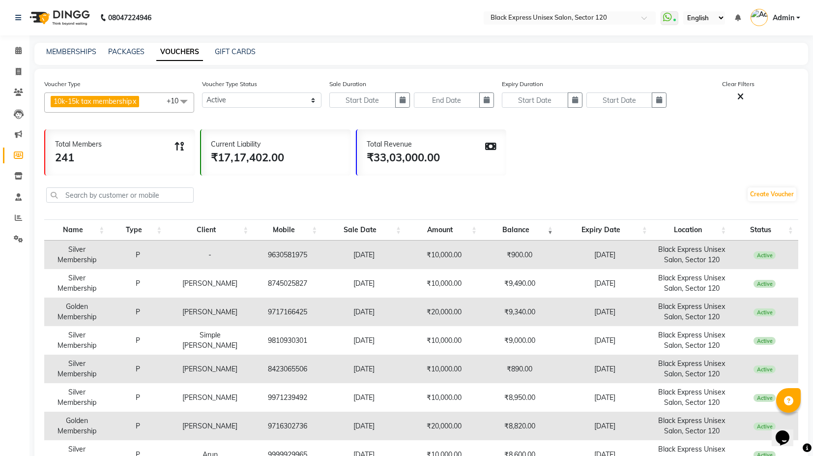
click at [542, 230] on th "Balance" at bounding box center [520, 229] width 76 height 21
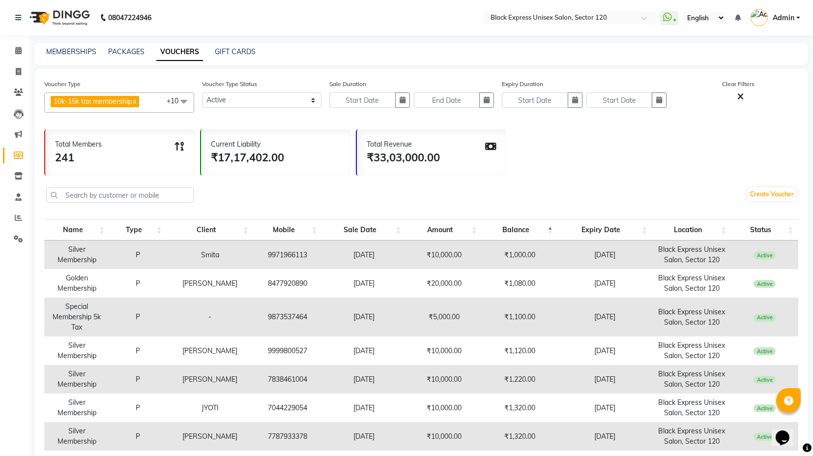
click at [542, 230] on th "Balance" at bounding box center [520, 229] width 76 height 21
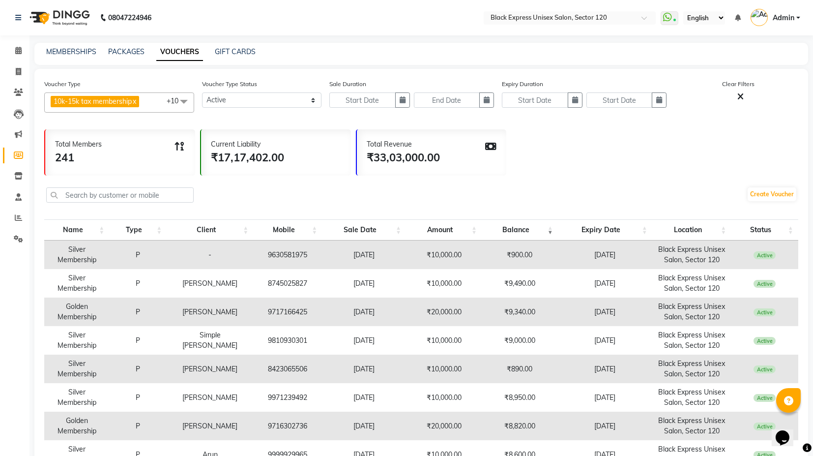
click at [542, 230] on th "Balance" at bounding box center [520, 229] width 76 height 21
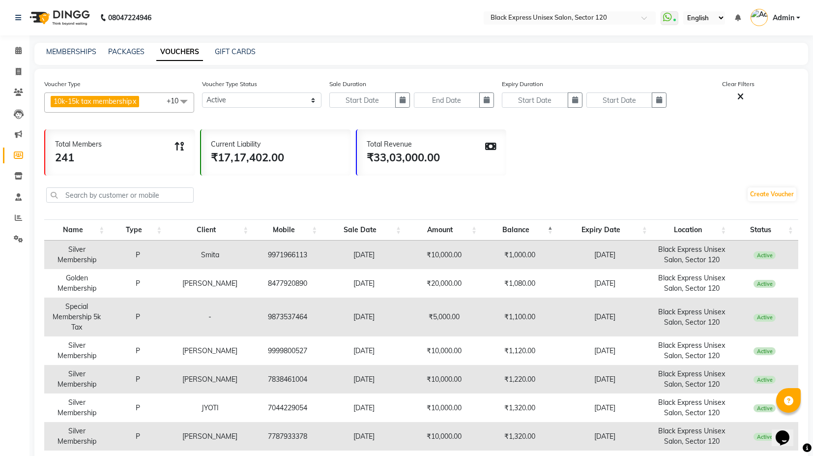
click at [542, 230] on th "Balance" at bounding box center [520, 229] width 76 height 21
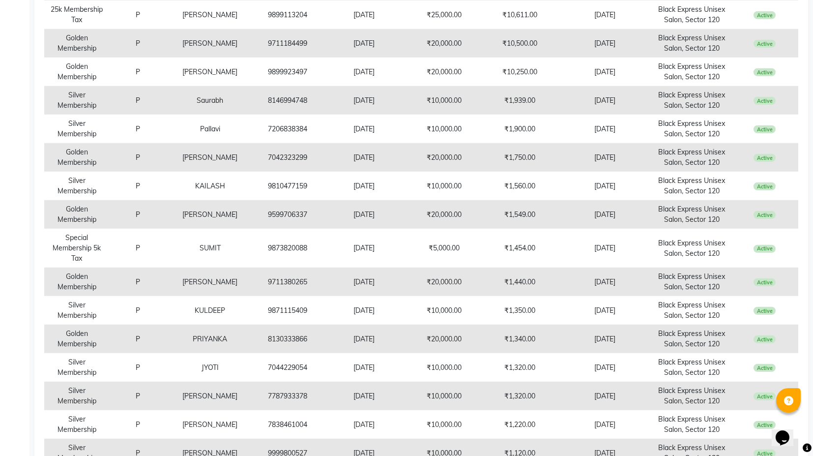
scroll to position [2742, 0]
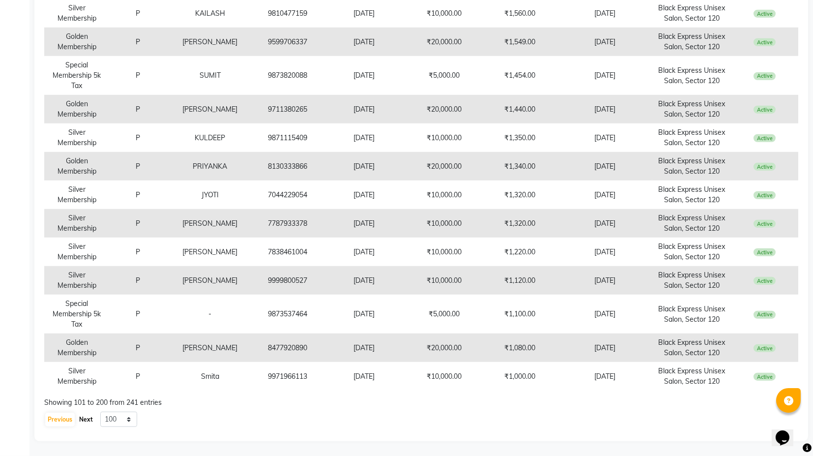
click at [89, 421] on button "Next" at bounding box center [86, 419] width 19 height 14
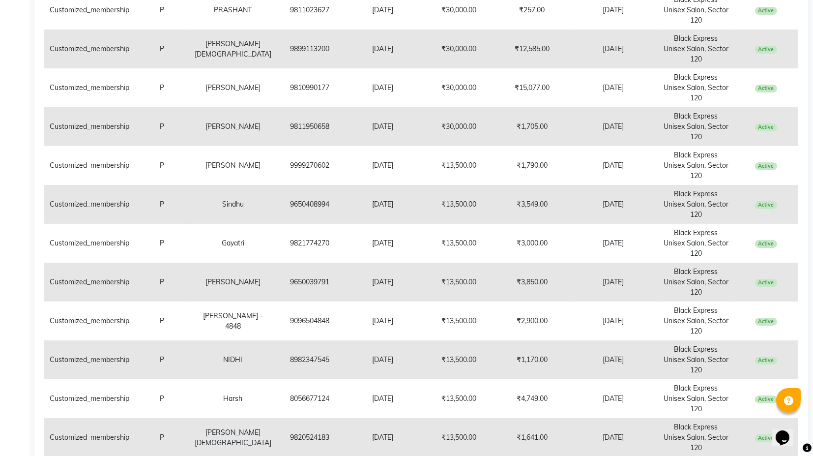
scroll to position [0, 0]
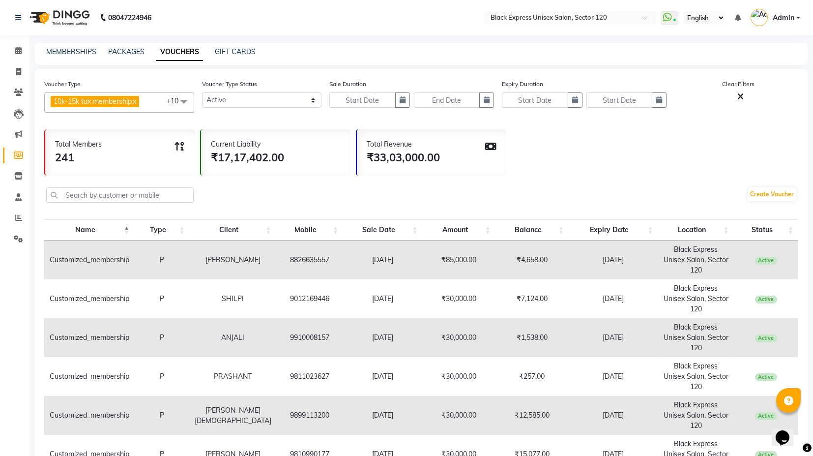
click at [551, 230] on th "Balance" at bounding box center [531, 229] width 73 height 21
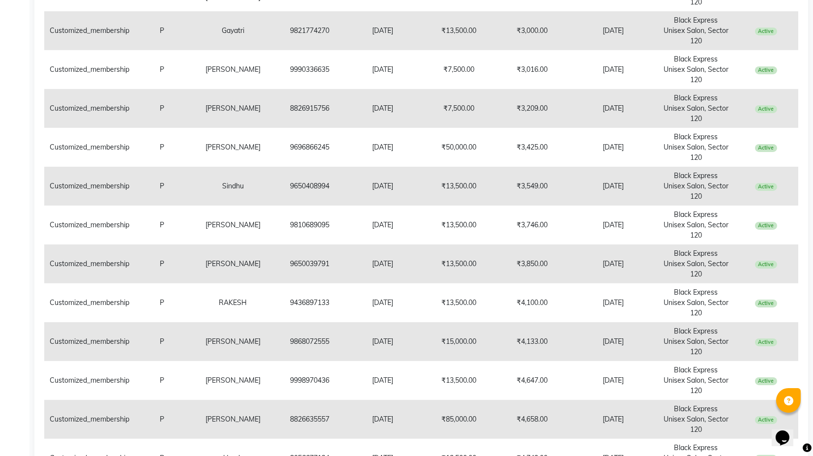
scroll to position [1019, 0]
